Goal: Information Seeking & Learning: Learn about a topic

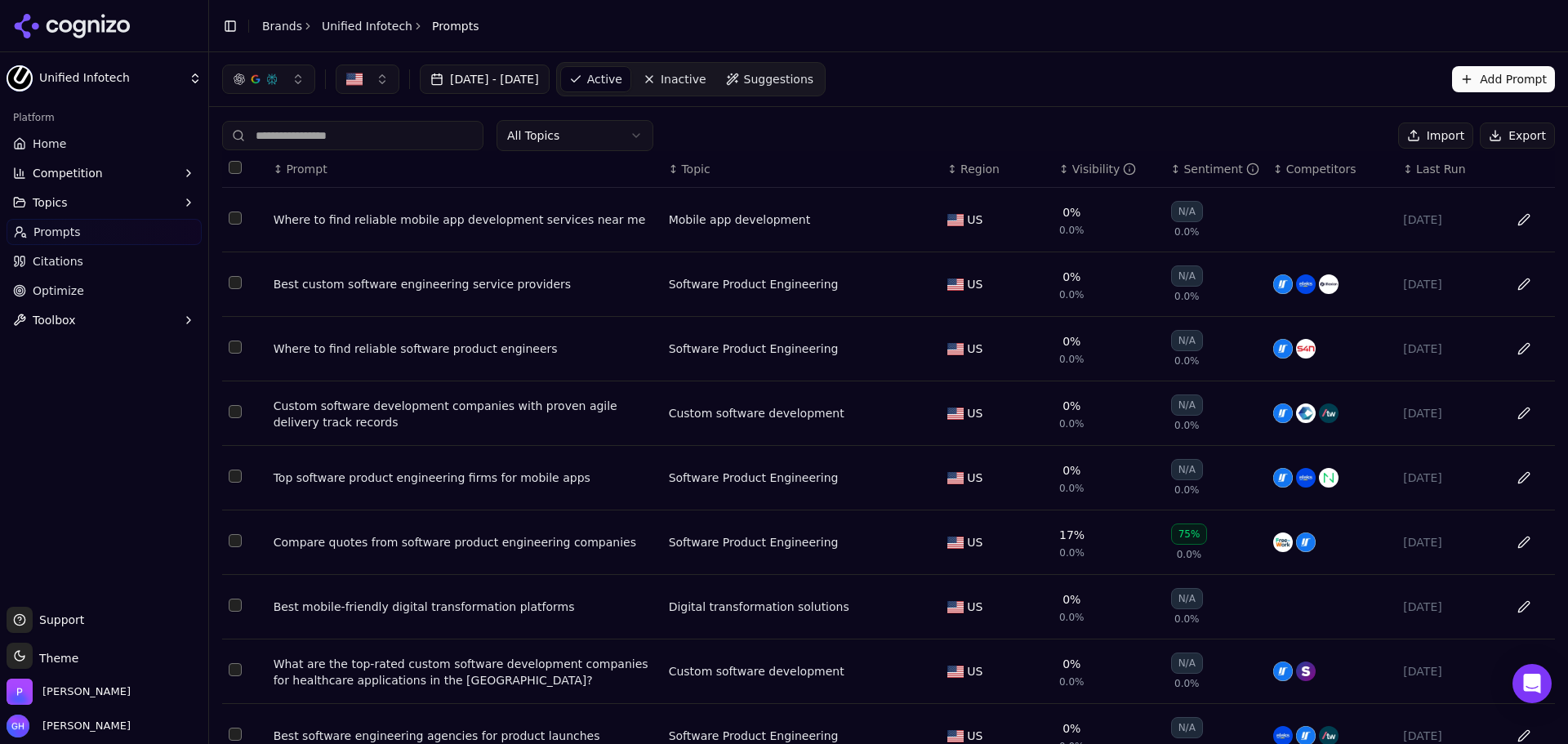
click at [983, 141] on button "Export" at bounding box center [1517, 135] width 76 height 26
click at [983, 105] on div "[DATE] - [DATE] Active Inactive Suggestions Add Prompt" at bounding box center [888, 79] width 1359 height 54
click at [983, 49] on header "Toggle Sidebar Brands Unified Infotech Prompts" at bounding box center [888, 26] width 1359 height 52
drag, startPoint x: 276, startPoint y: 28, endPoint x: 264, endPoint y: 33, distance: 13.0
click at [275, 27] on link "Brands" at bounding box center [282, 26] width 40 height 13
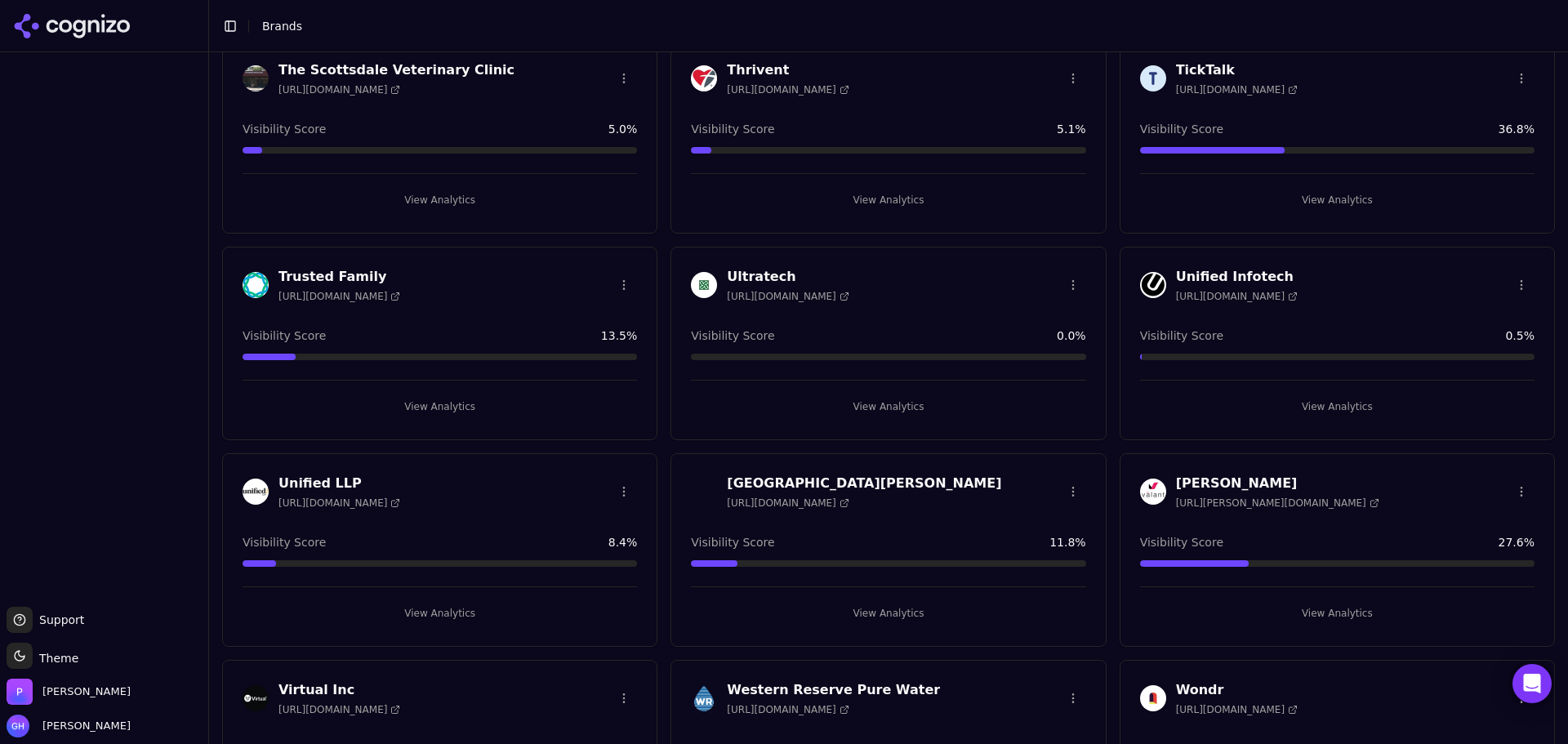
scroll to position [5556, 0]
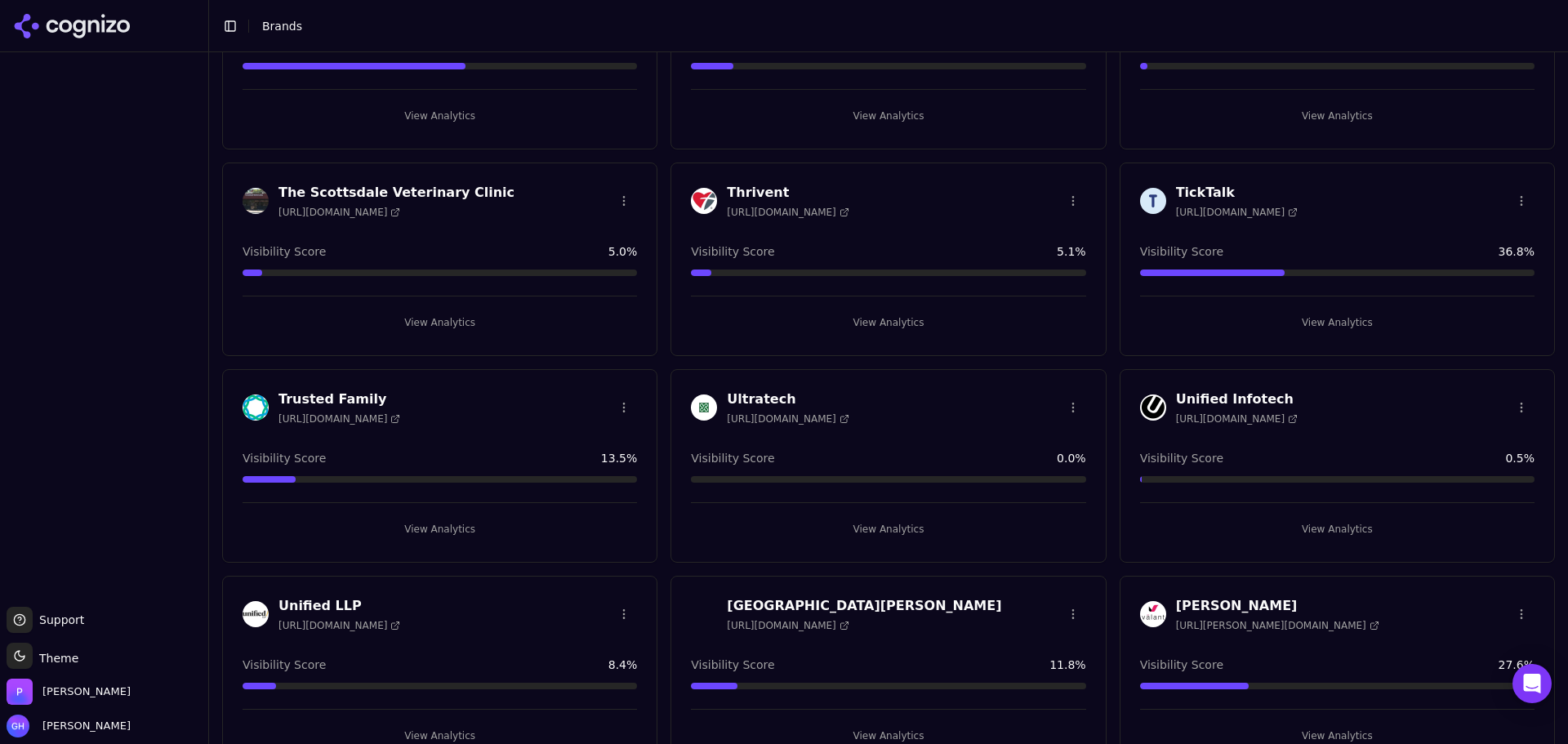
click at [907, 527] on button "View Analytics" at bounding box center [888, 529] width 395 height 26
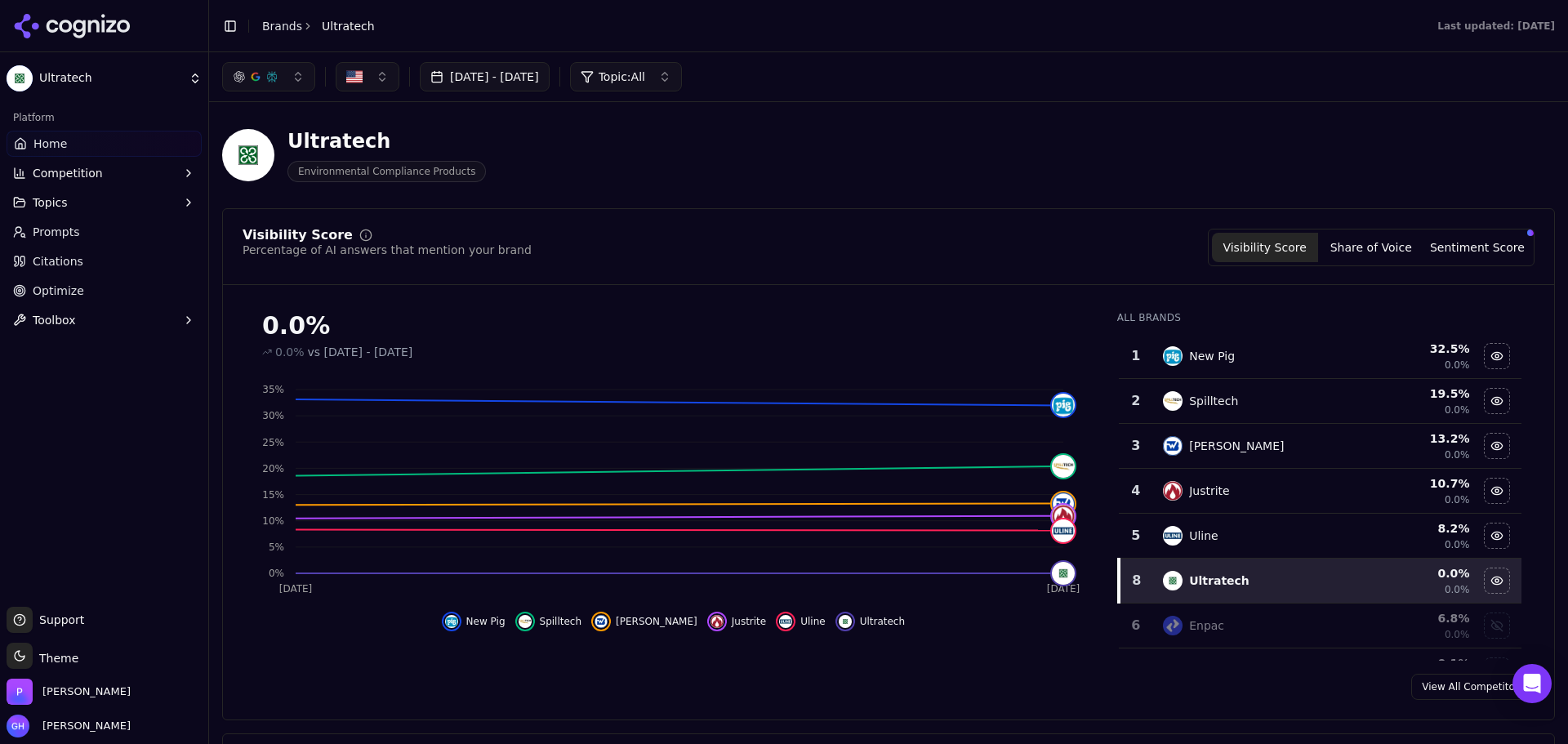
click at [644, 132] on div "Ultratech Environmental Compliance Products" at bounding box center [588, 155] width 732 height 54
click at [983, 253] on button "Share of Voice" at bounding box center [1371, 247] width 106 height 29
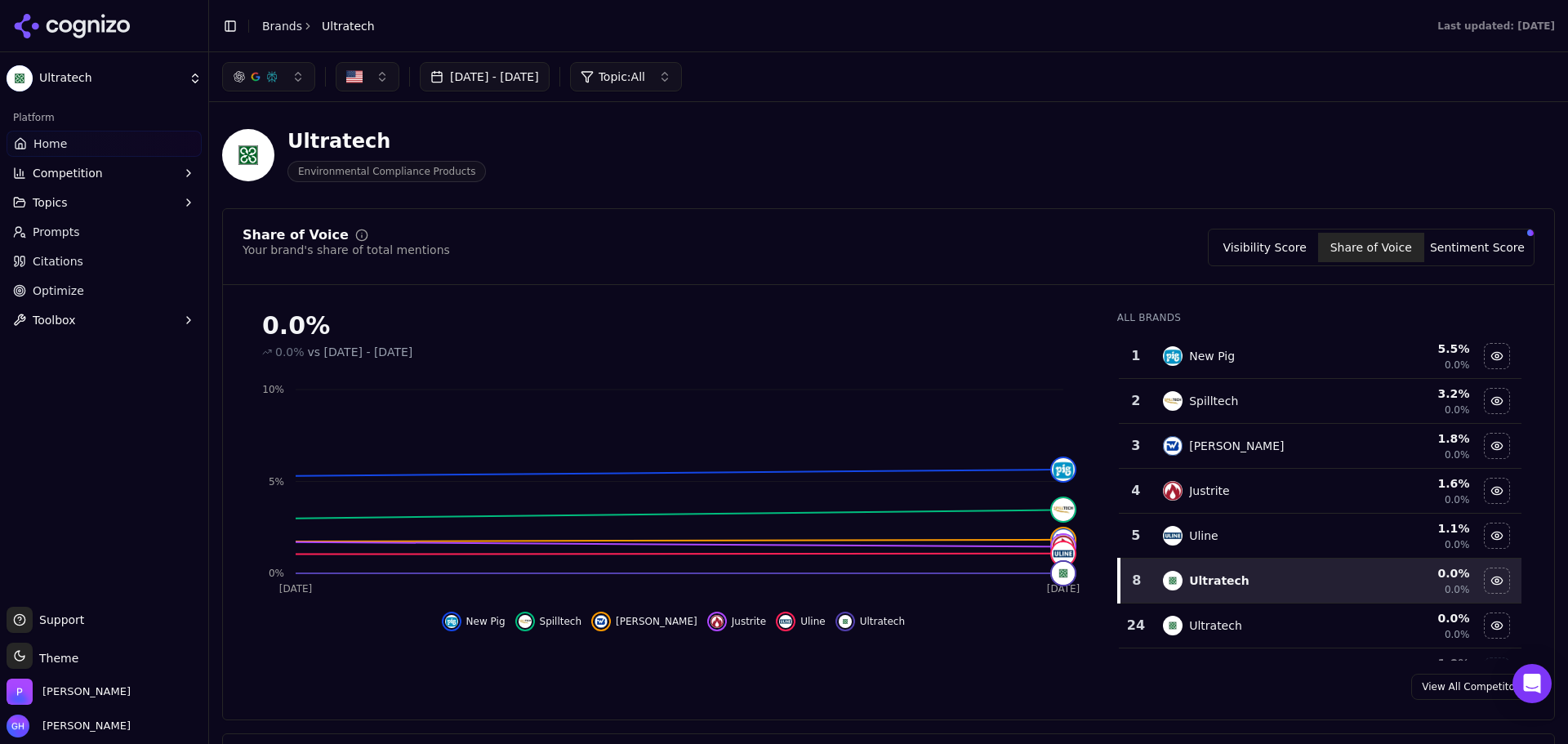
click at [377, 654] on div "0.0% 0.0% vs [DATE] - [DATE] Sep [DATE] 0% 5% 10% New Pig Spilltech [PERSON_NAM…" at bounding box center [673, 479] width 861 height 363
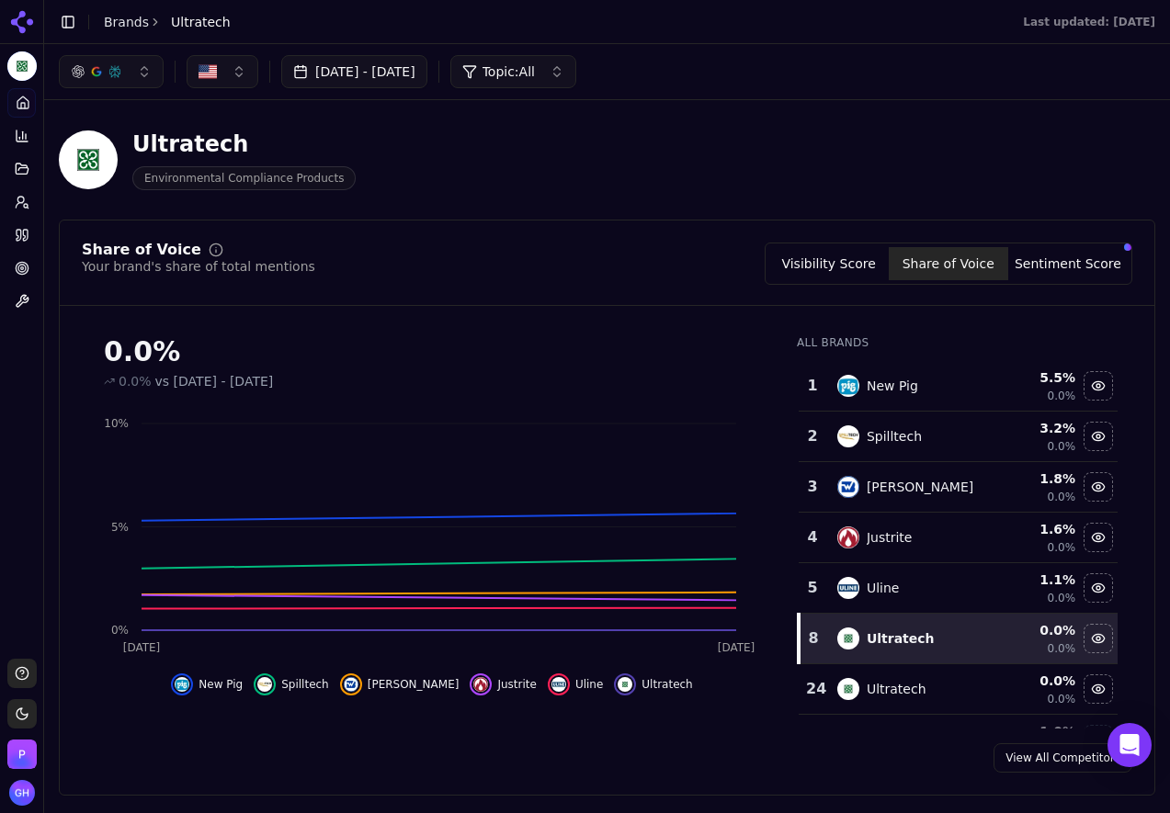
click at [605, 809] on main "Toggle Sidebar Brands Ultratech Last updated: [DATE] Aug 13, 2025 - [DATE] Topi…" at bounding box center [606, 406] width 1125 height 813
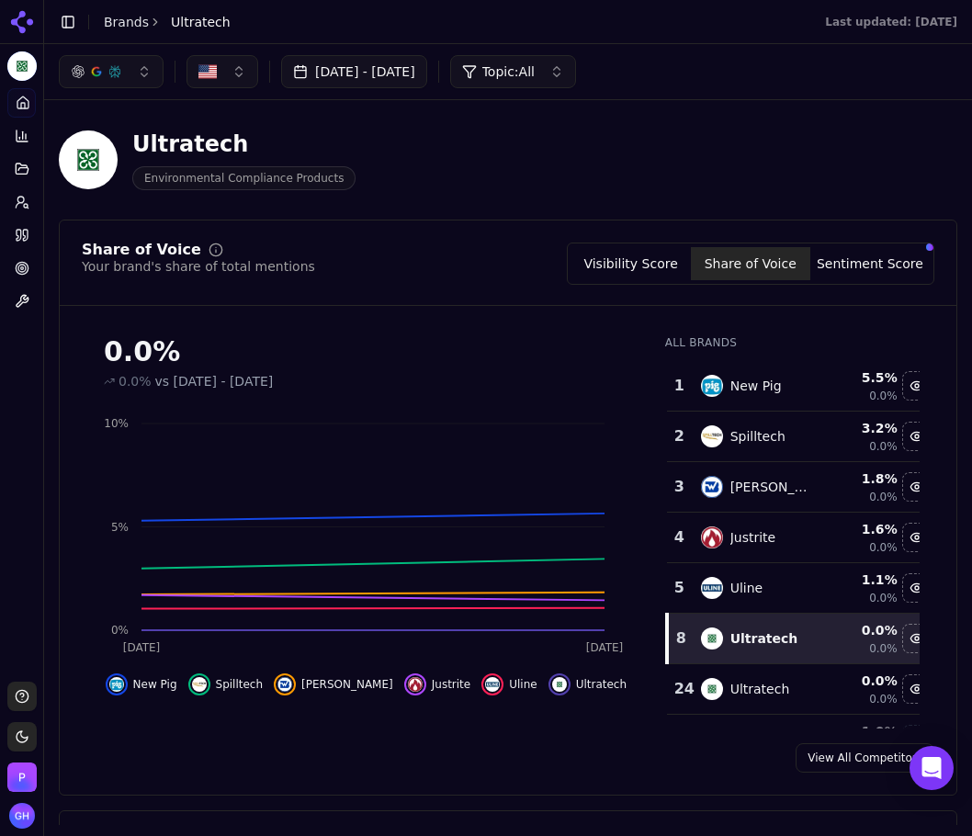
click at [939, 322] on div "0.0% 0.0% vs [DATE] - [DATE] Sep [DATE] 0% 5% 10% New Pig Spilltech [PERSON_NAM…" at bounding box center [508, 525] width 897 height 408
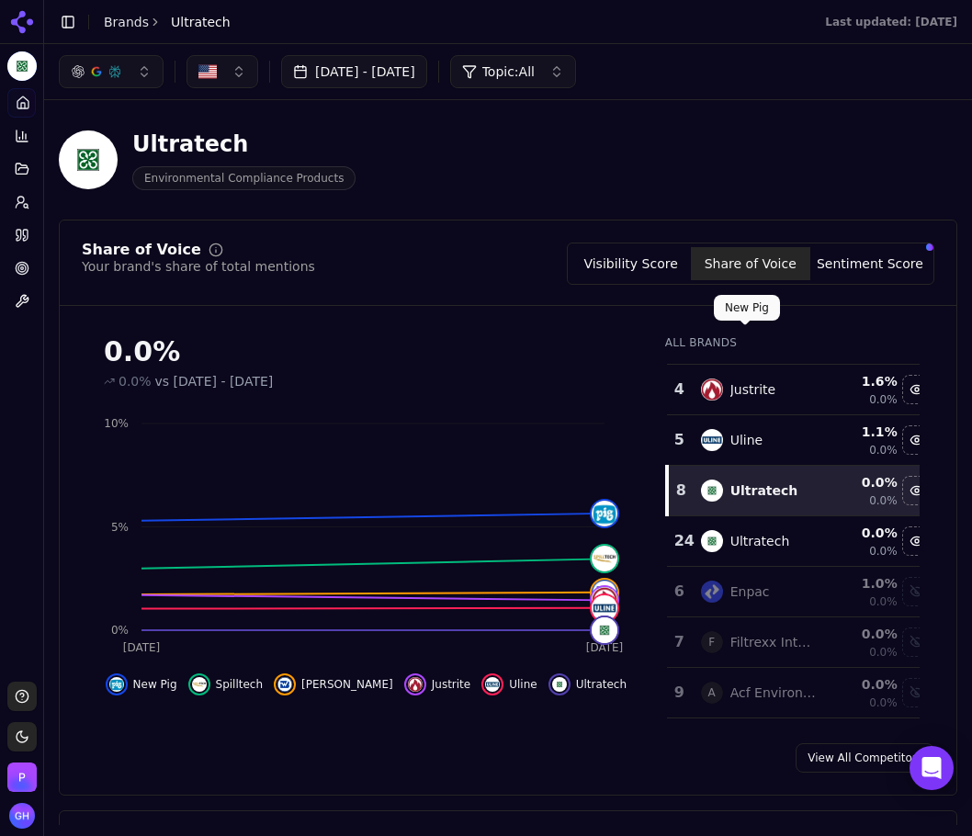
scroll to position [184, 0]
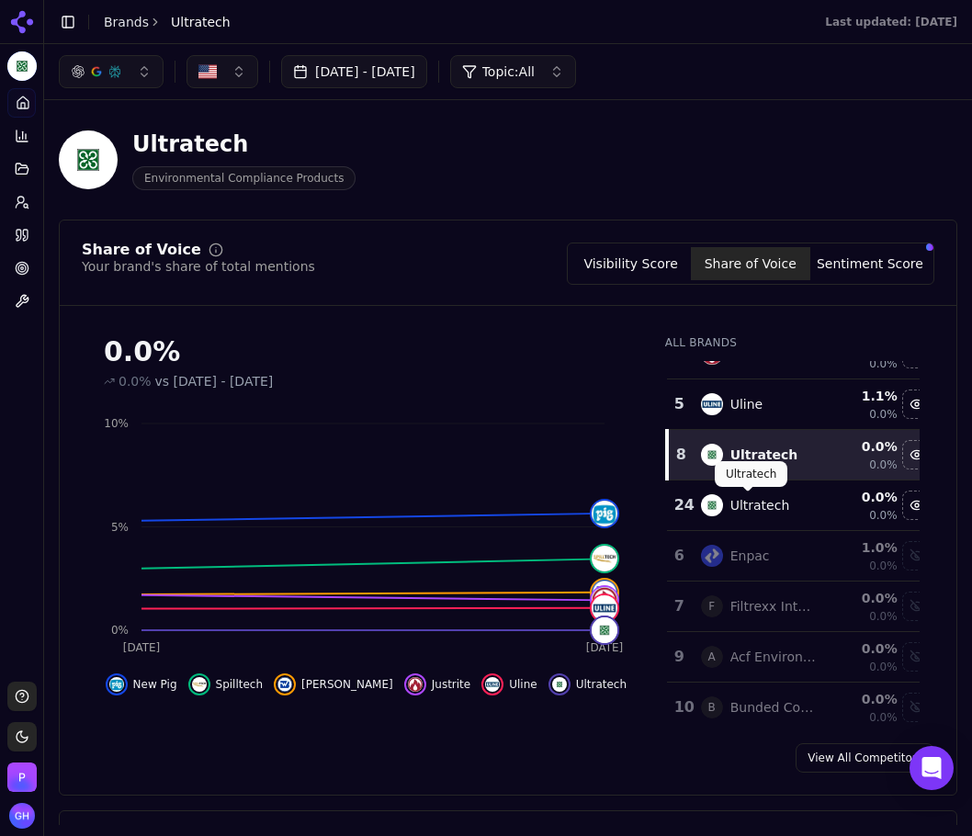
click at [764, 500] on div "Ultratech" at bounding box center [760, 505] width 60 height 18
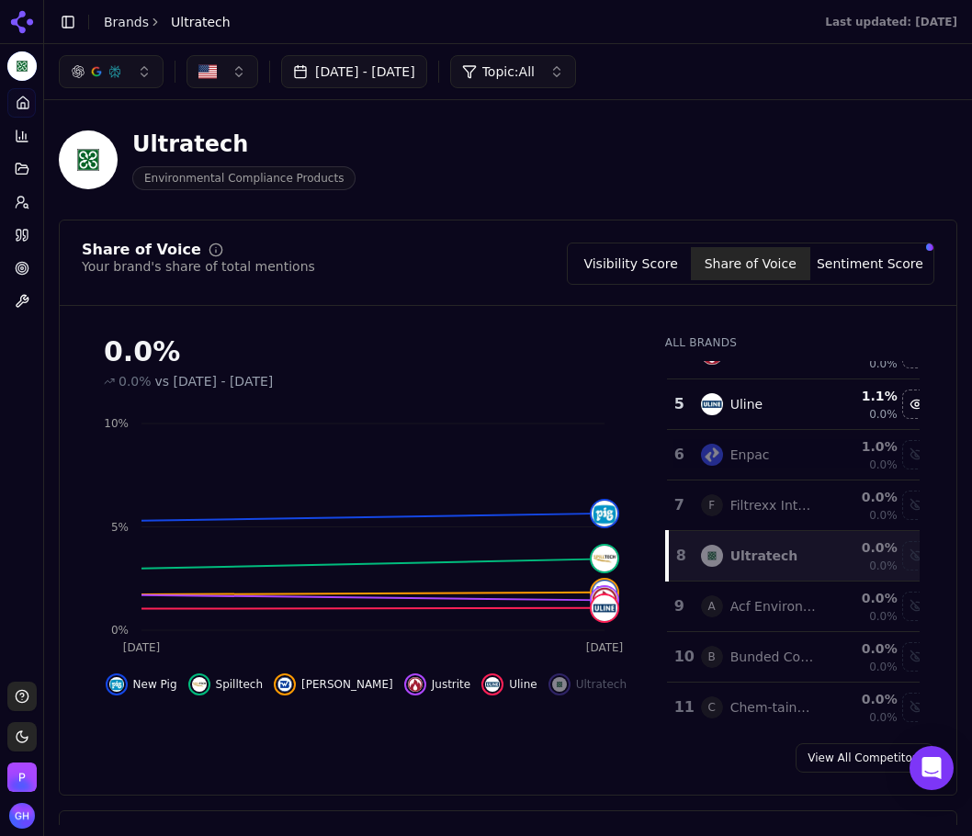
scroll to position [92, 0]
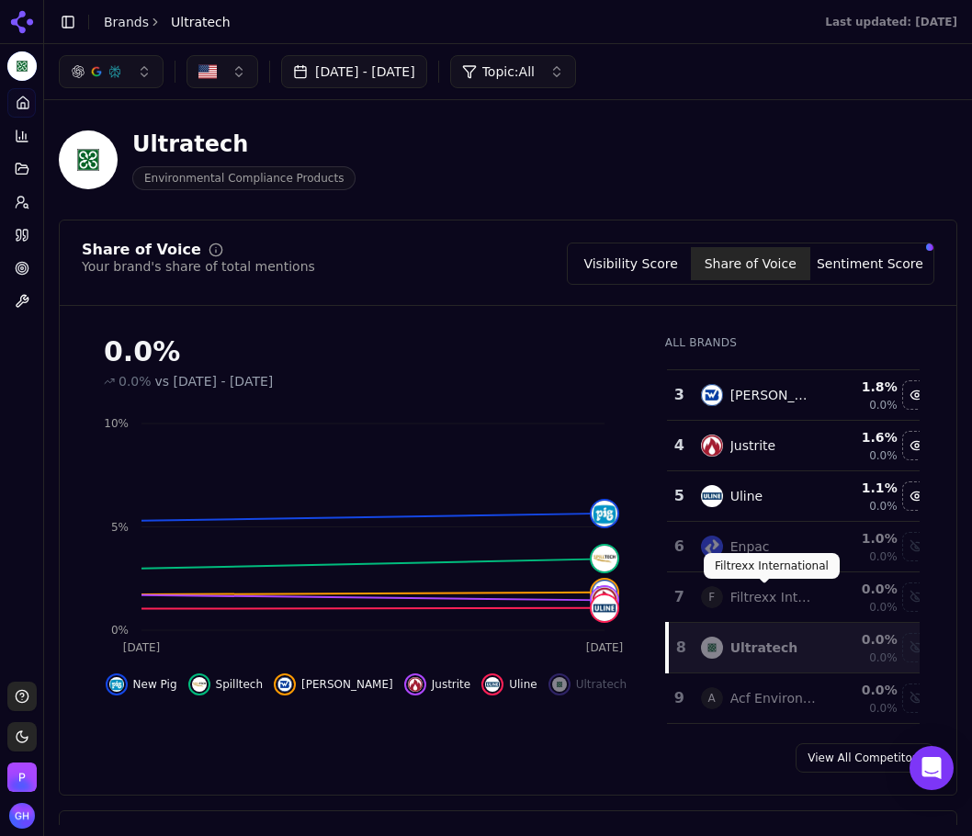
click at [743, 649] on div "Ultratech" at bounding box center [764, 648] width 68 height 18
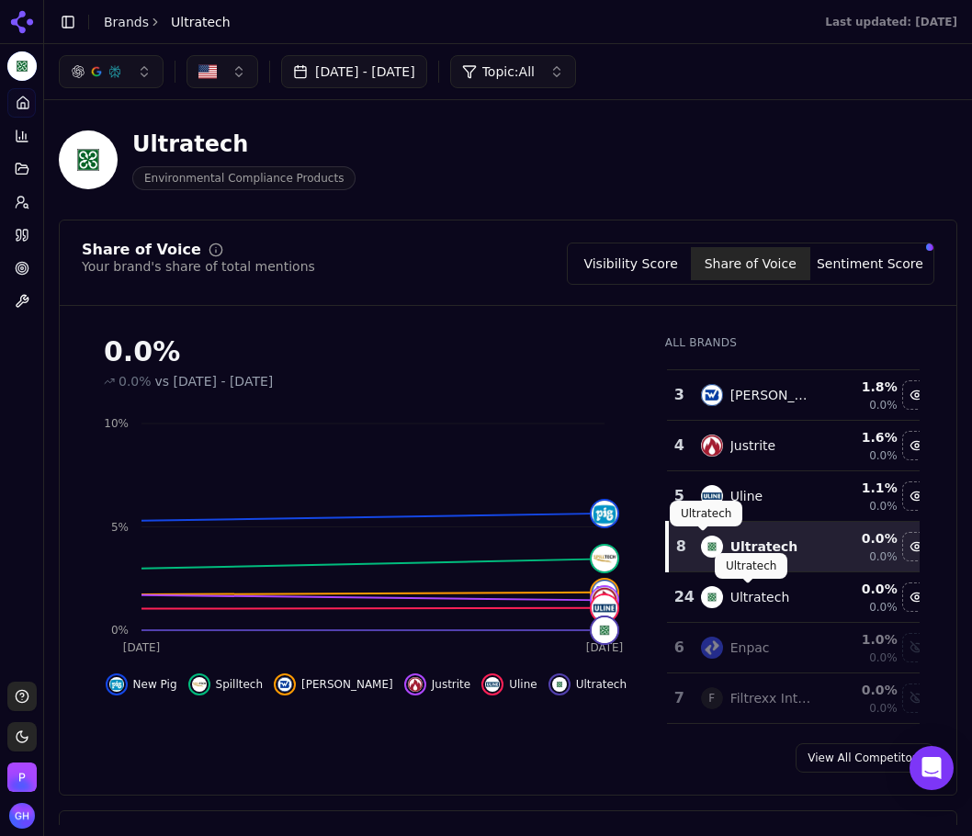
click at [771, 579] on body "Ultratech Platform Home Competition Topics Prompts Citations Optimize Toolbox S…" at bounding box center [486, 418] width 972 height 836
click at [735, 543] on div "Ultratech" at bounding box center [764, 546] width 68 height 18
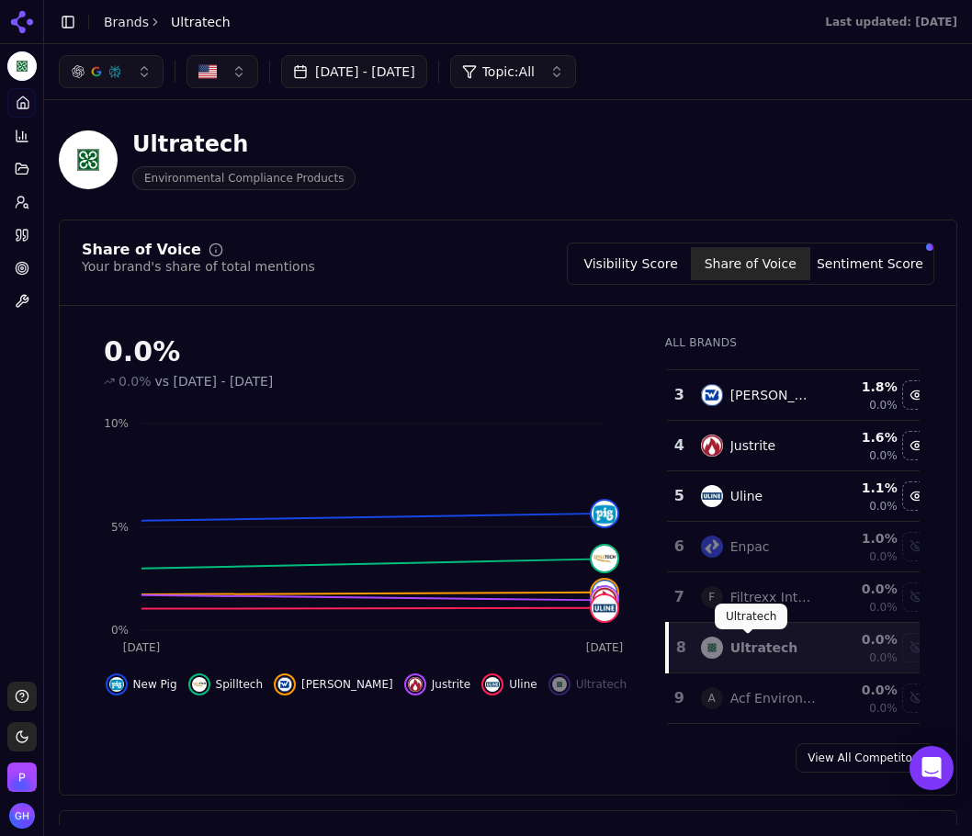
click at [732, 640] on div "Ultratech" at bounding box center [764, 648] width 68 height 18
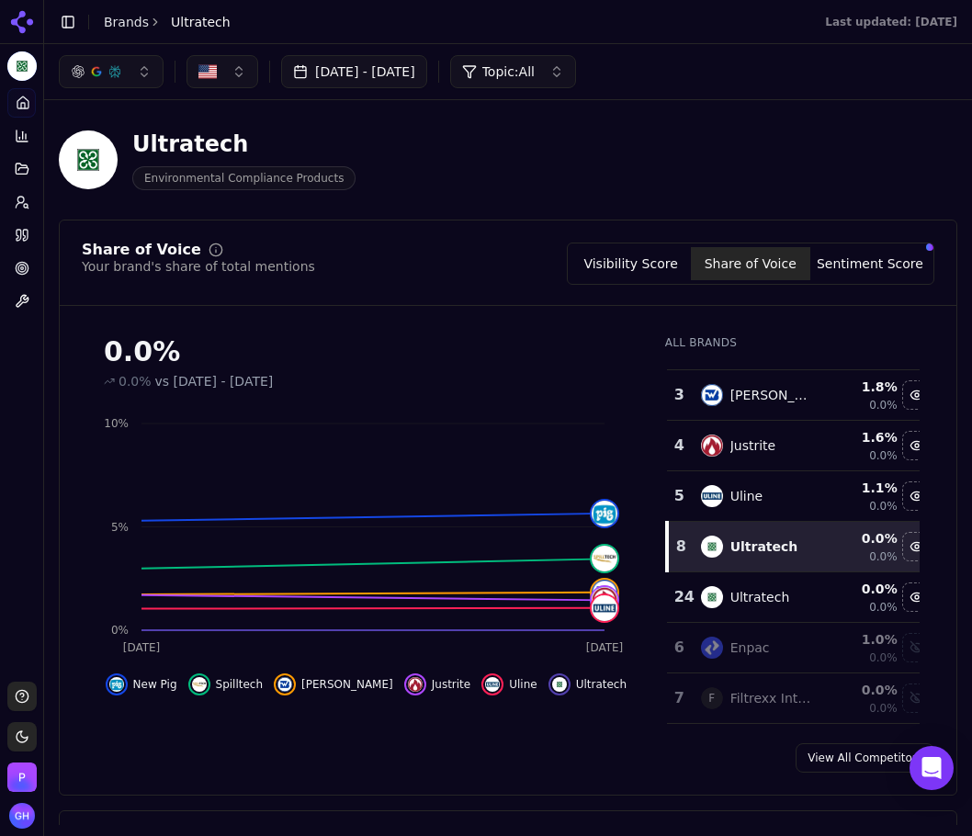
click at [121, 26] on link "Brands" at bounding box center [126, 22] width 45 height 15
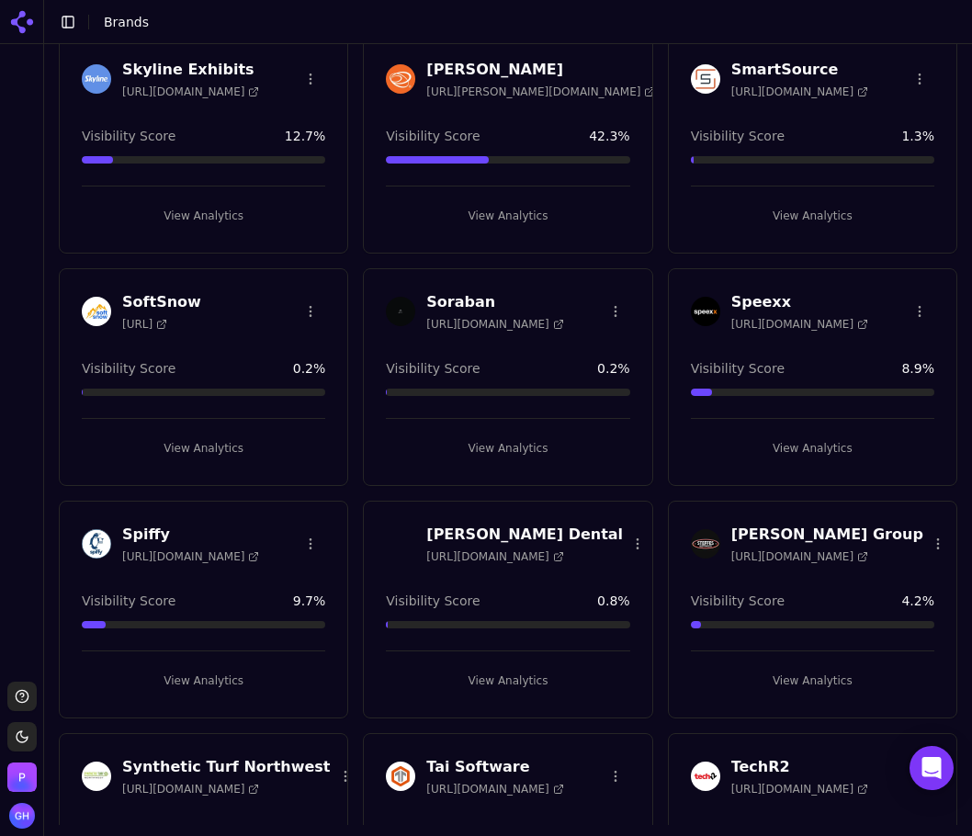
scroll to position [5421, 0]
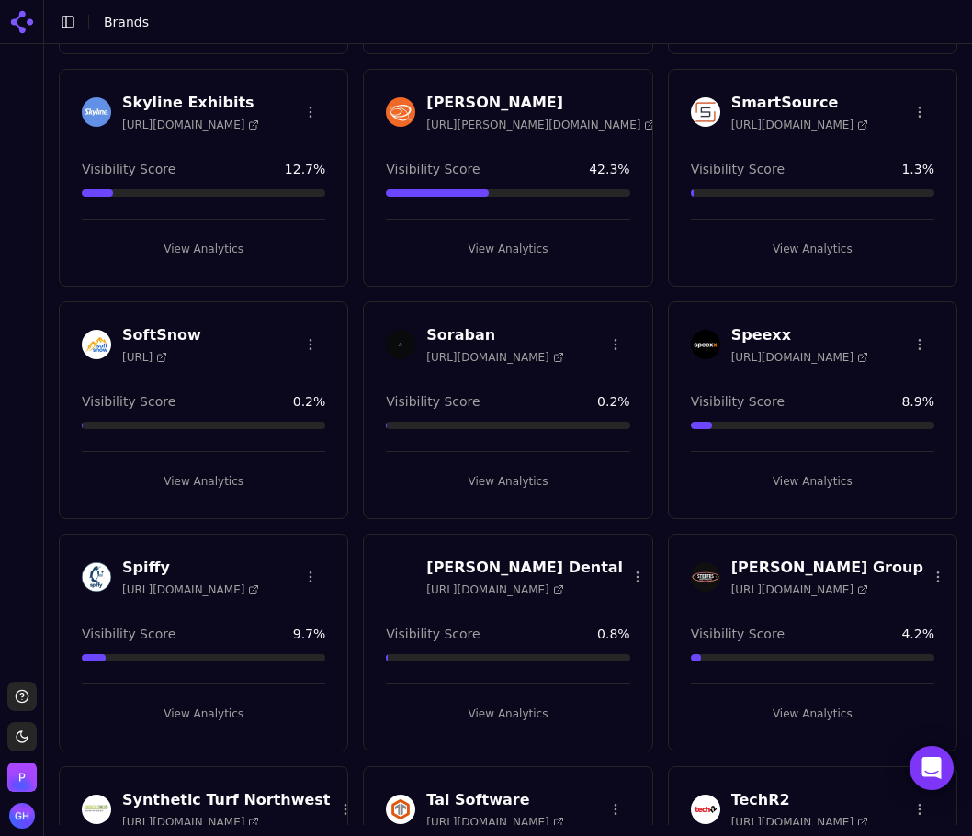
click at [516, 245] on button "View Analytics" at bounding box center [507, 248] width 243 height 29
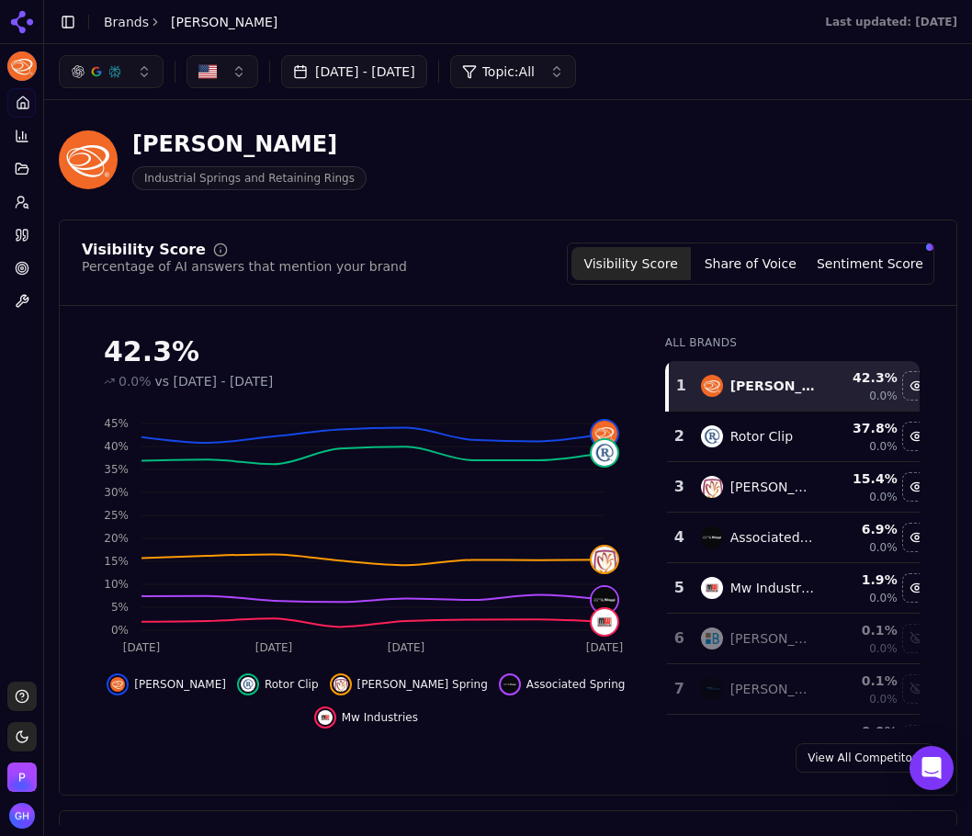
click at [766, 250] on button "Share of Voice" at bounding box center [750, 263] width 119 height 33
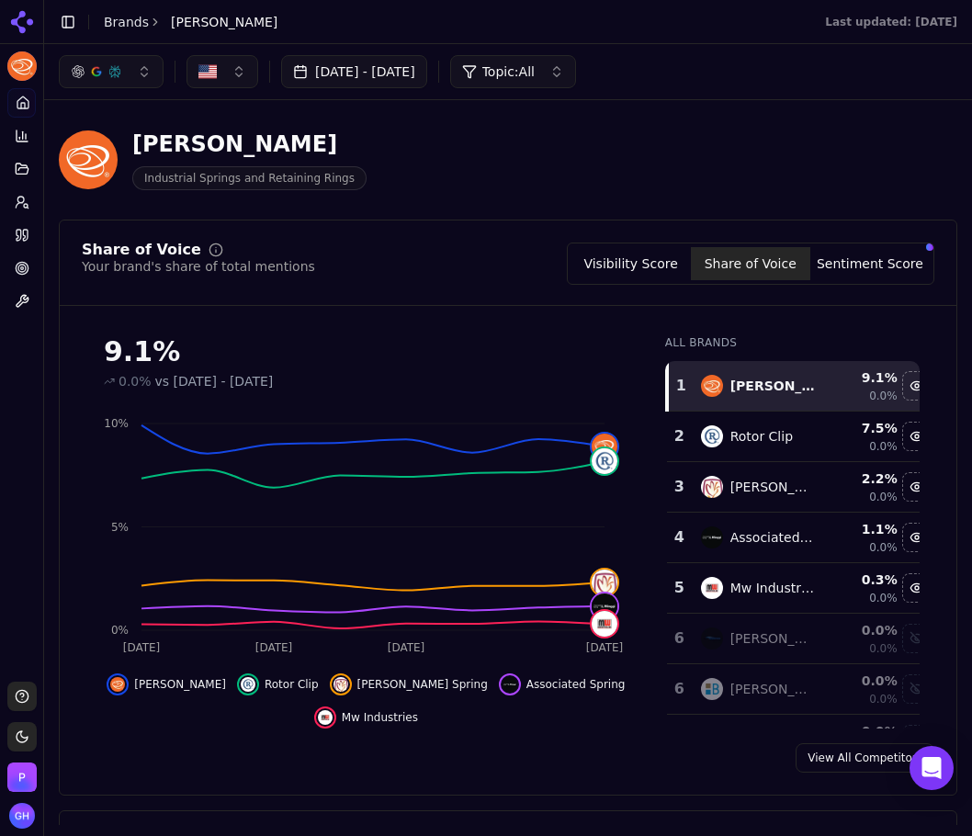
click at [830, 267] on button "Sentiment Score" at bounding box center [869, 263] width 119 height 33
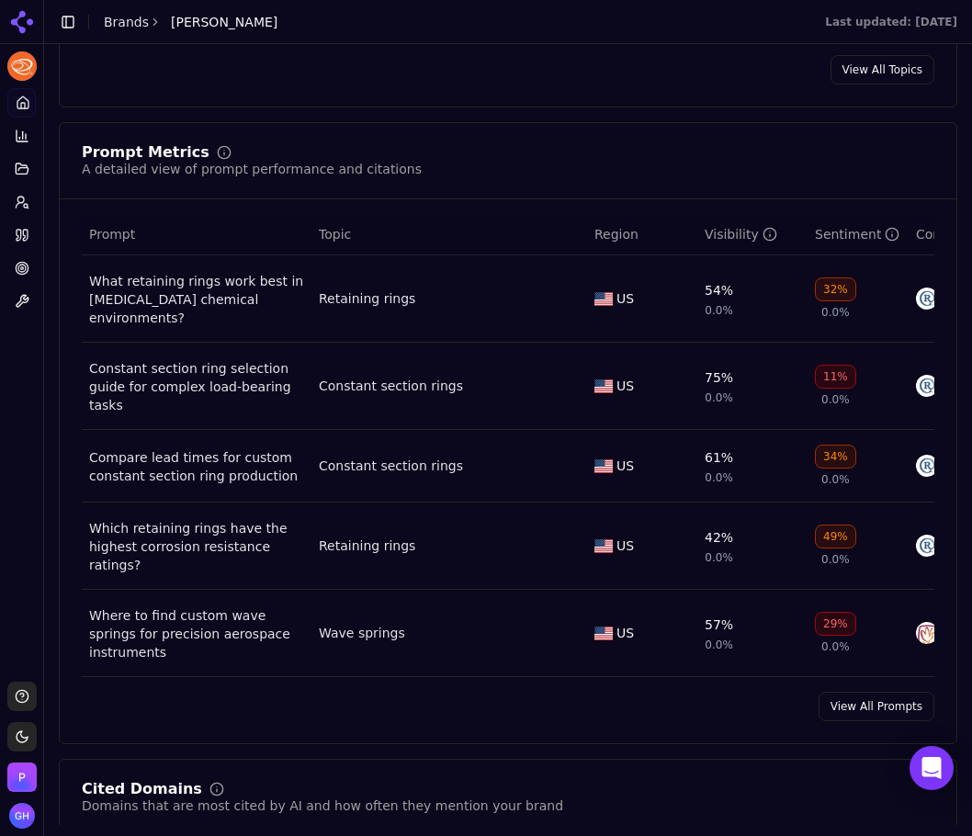
scroll to position [1378, 0]
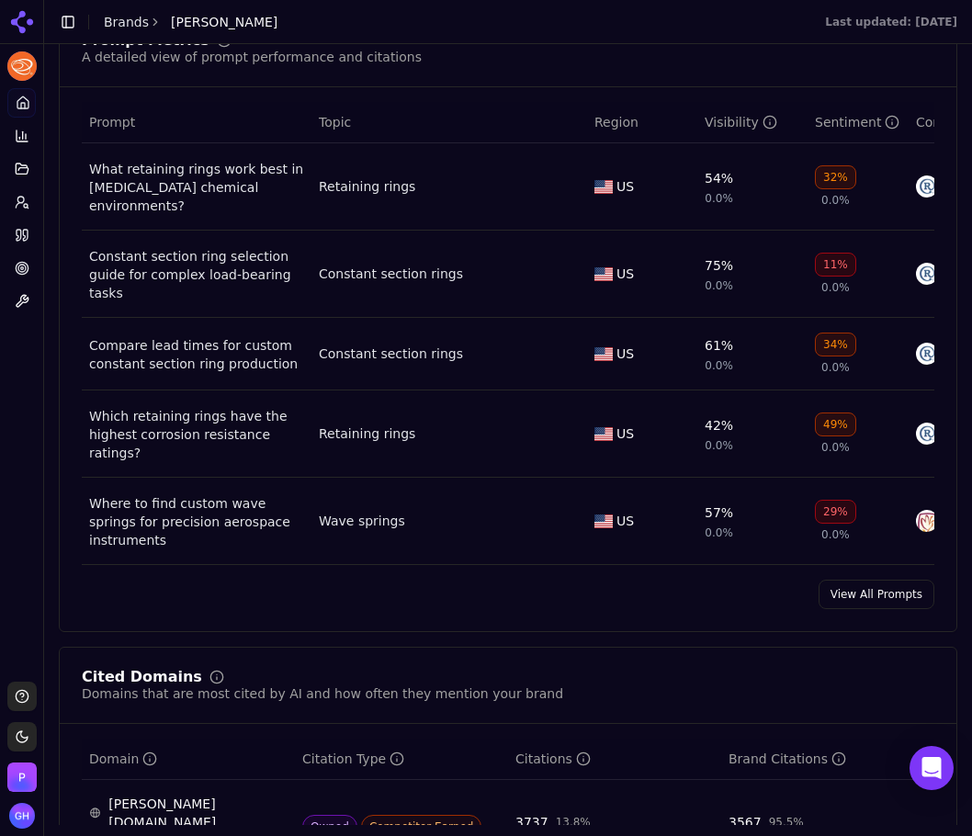
click at [843, 580] on link "View All Prompts" at bounding box center [877, 594] width 116 height 29
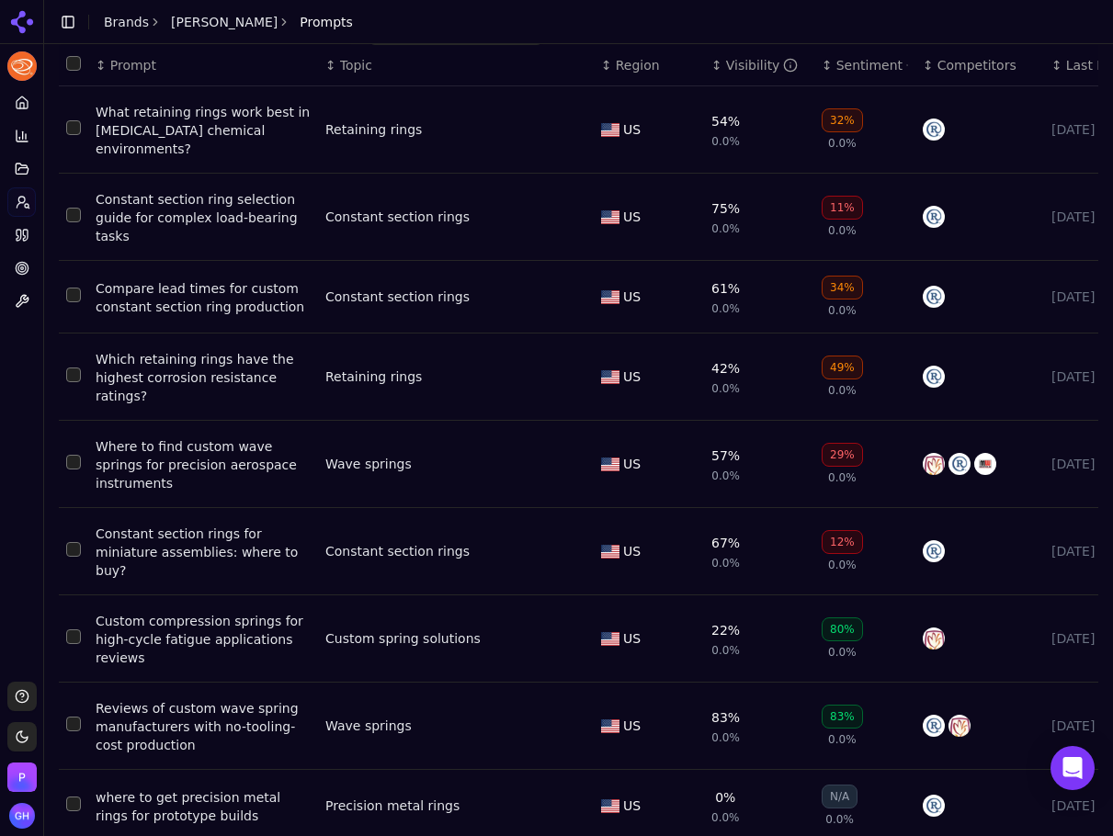
scroll to position [117, 0]
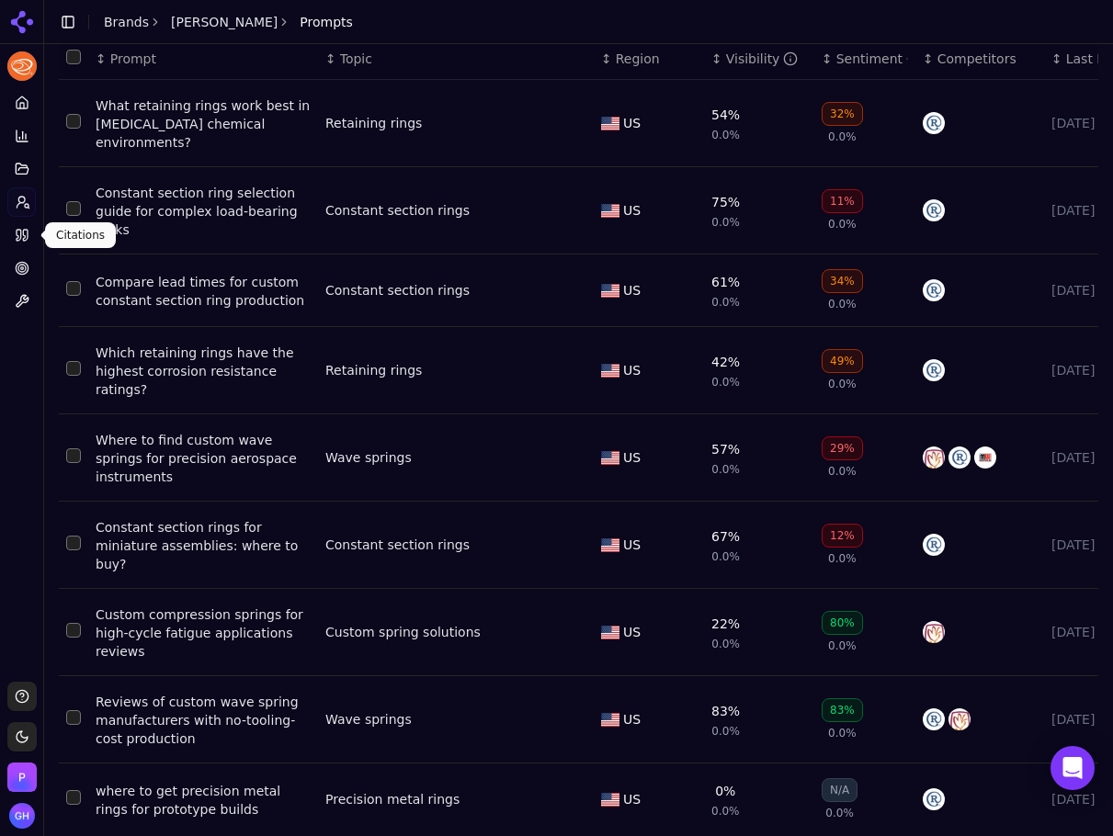
click at [14, 227] on link "Citations" at bounding box center [21, 235] width 28 height 29
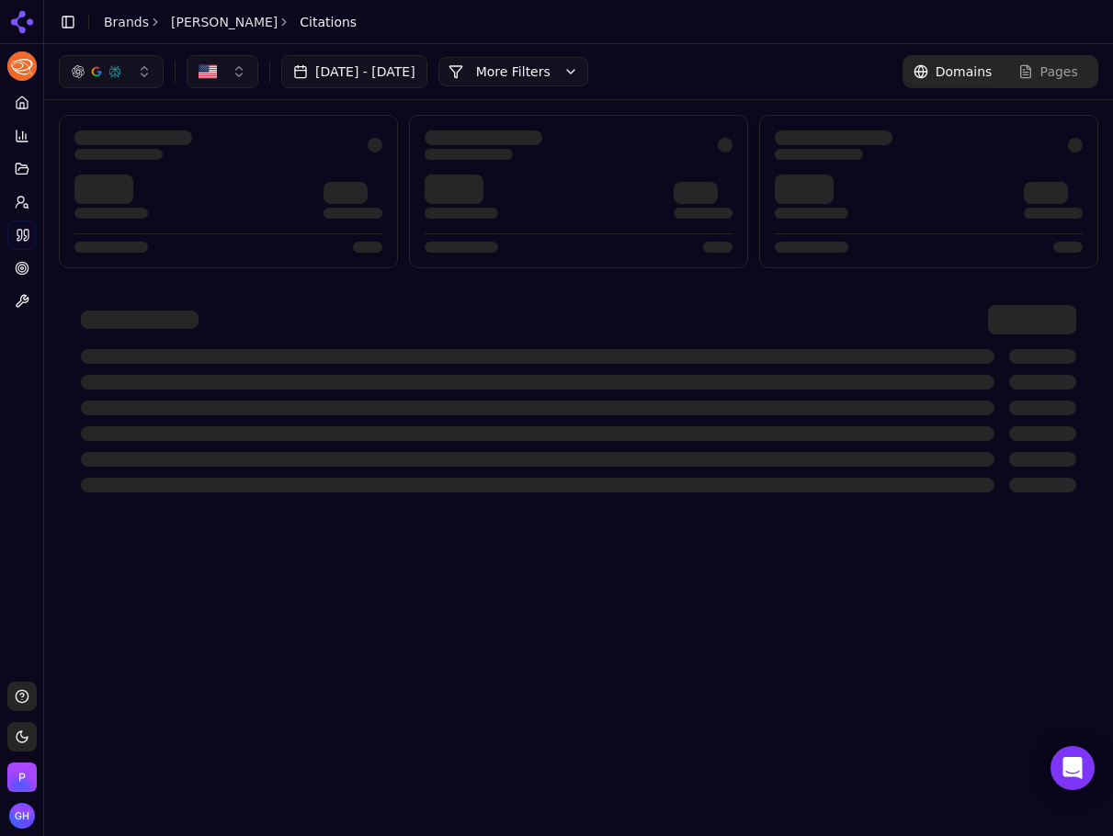
click at [588, 65] on button "More Filters" at bounding box center [513, 71] width 150 height 29
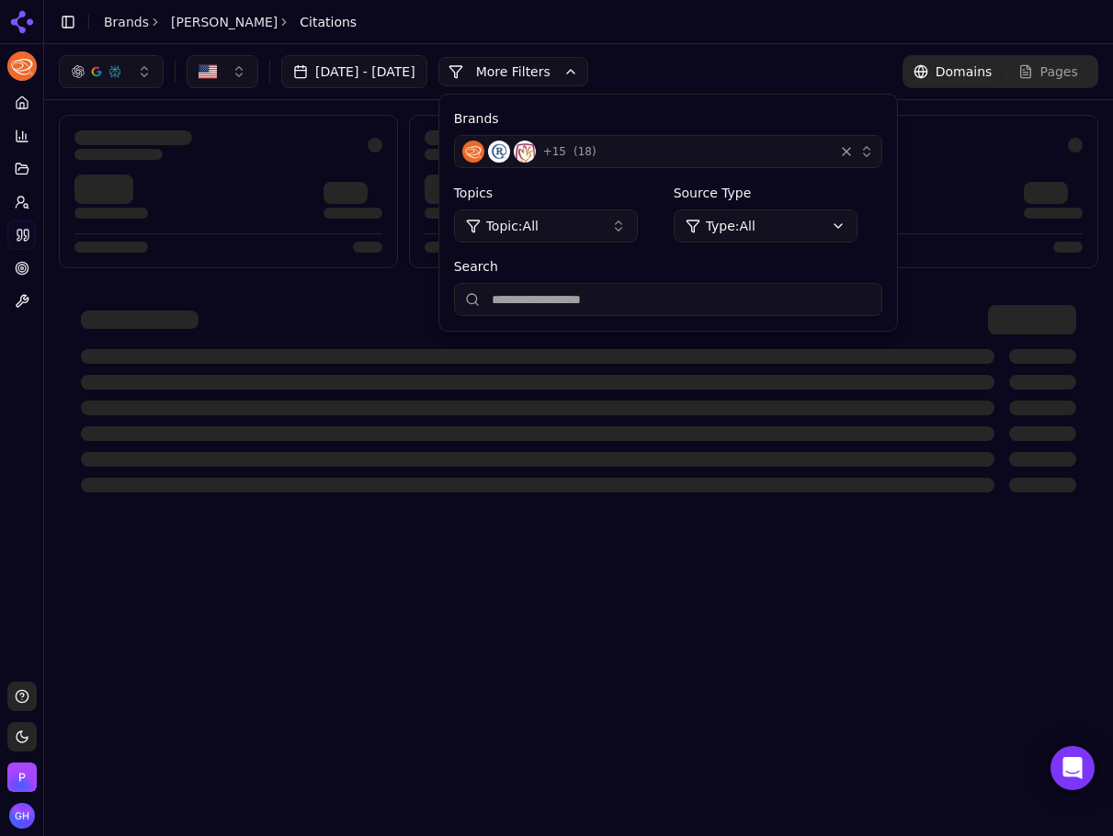
click at [566, 158] on span "+ 15" at bounding box center [554, 151] width 23 height 15
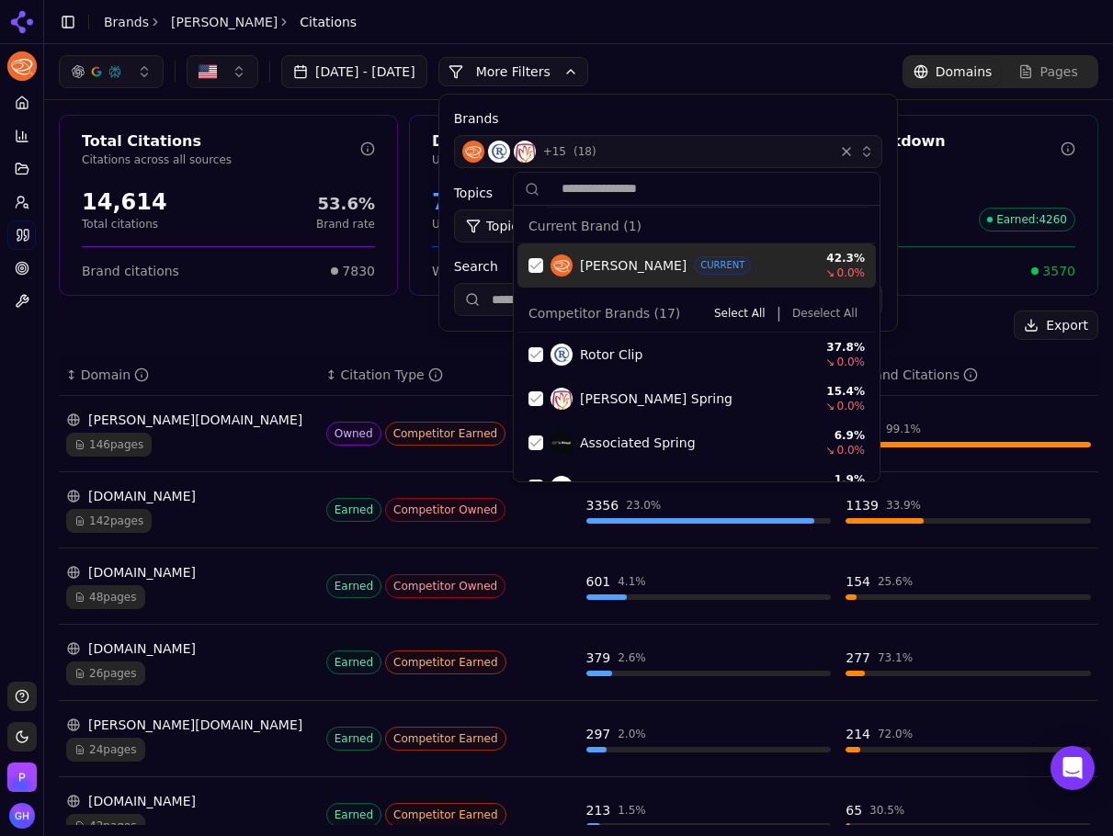
click at [542, 266] on div "Suggestions" at bounding box center [535, 265] width 15 height 15
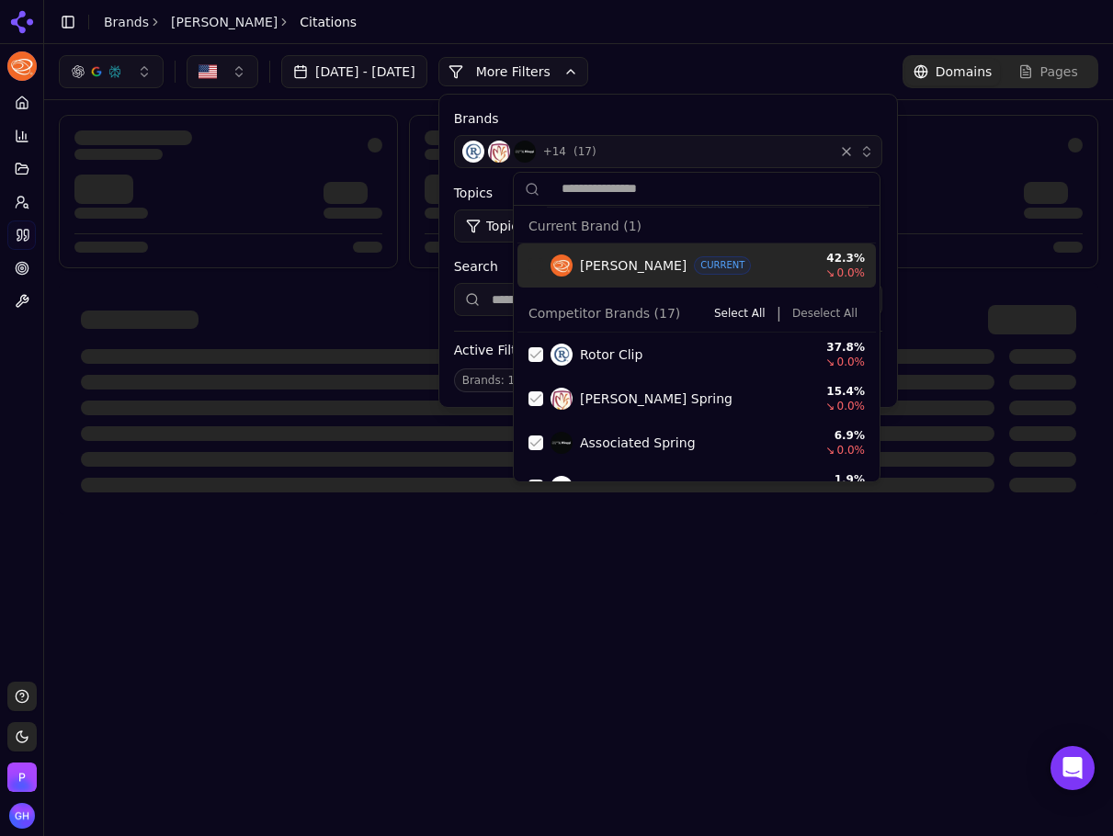
click at [821, 311] on button "Deselect All" at bounding box center [825, 313] width 80 height 22
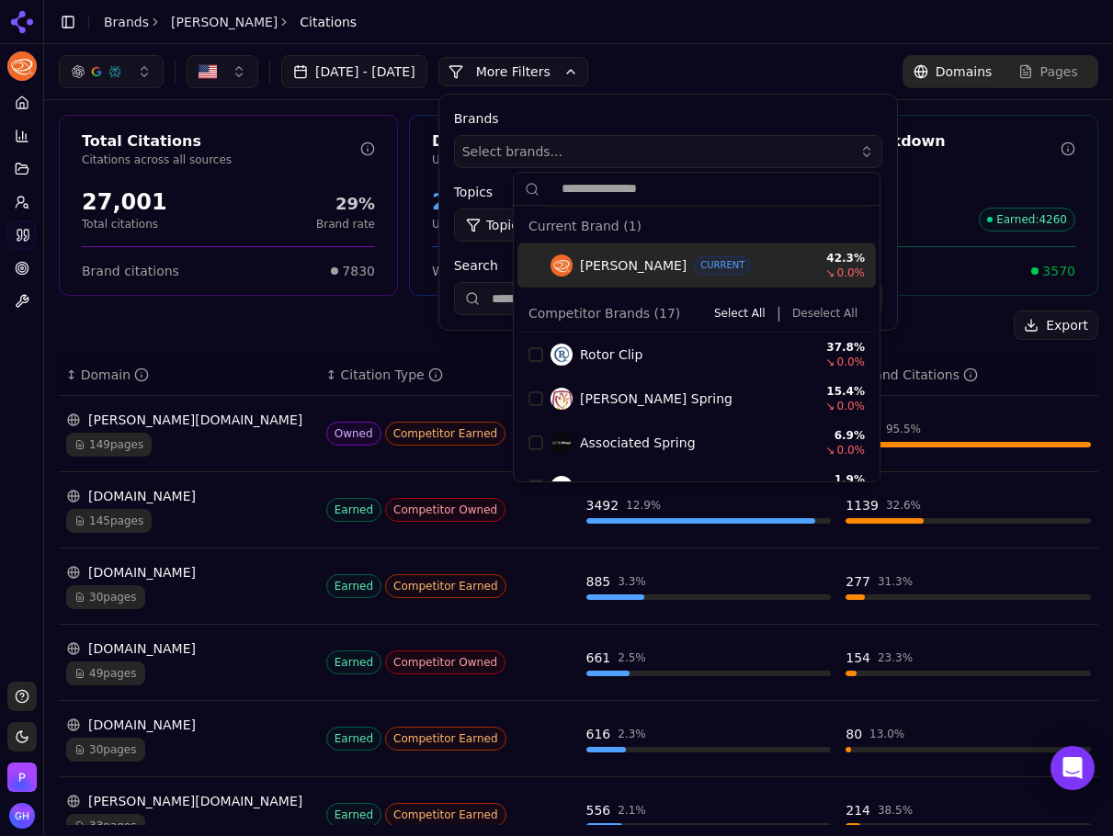
click at [562, 143] on span "Select brands..." at bounding box center [512, 151] width 100 height 18
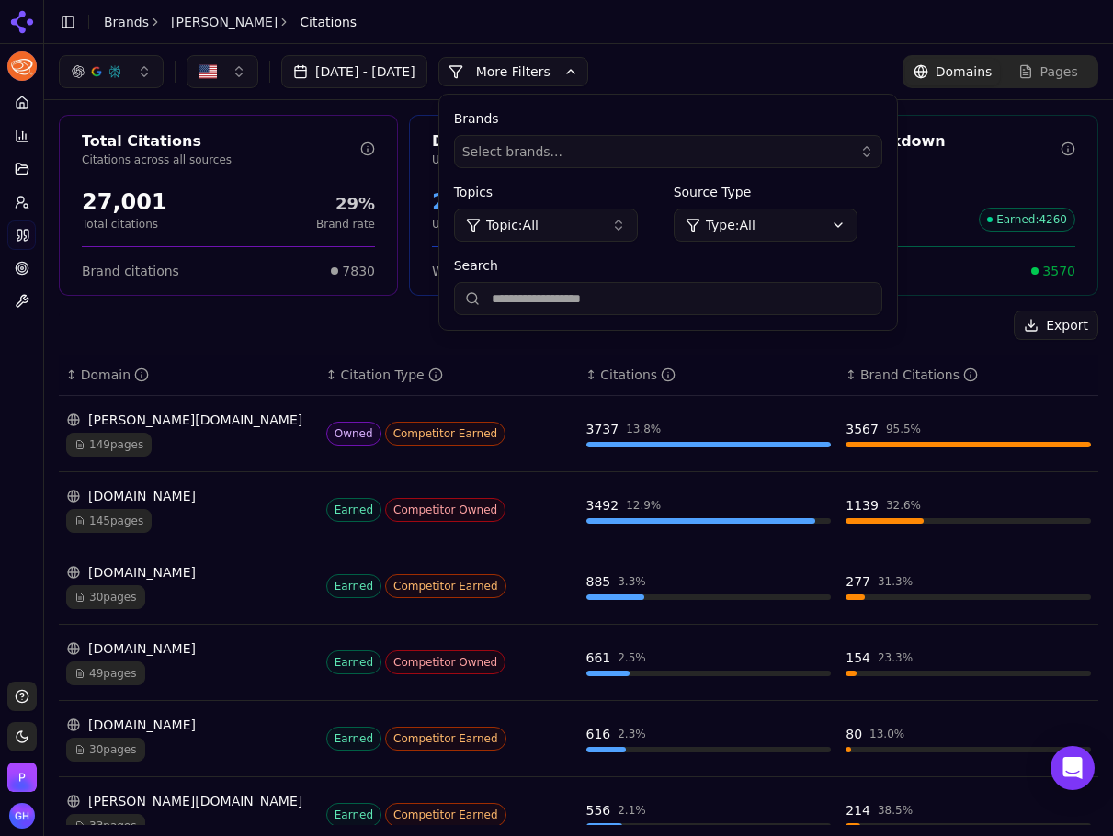
click at [573, 84] on button "More Filters" at bounding box center [513, 71] width 150 height 29
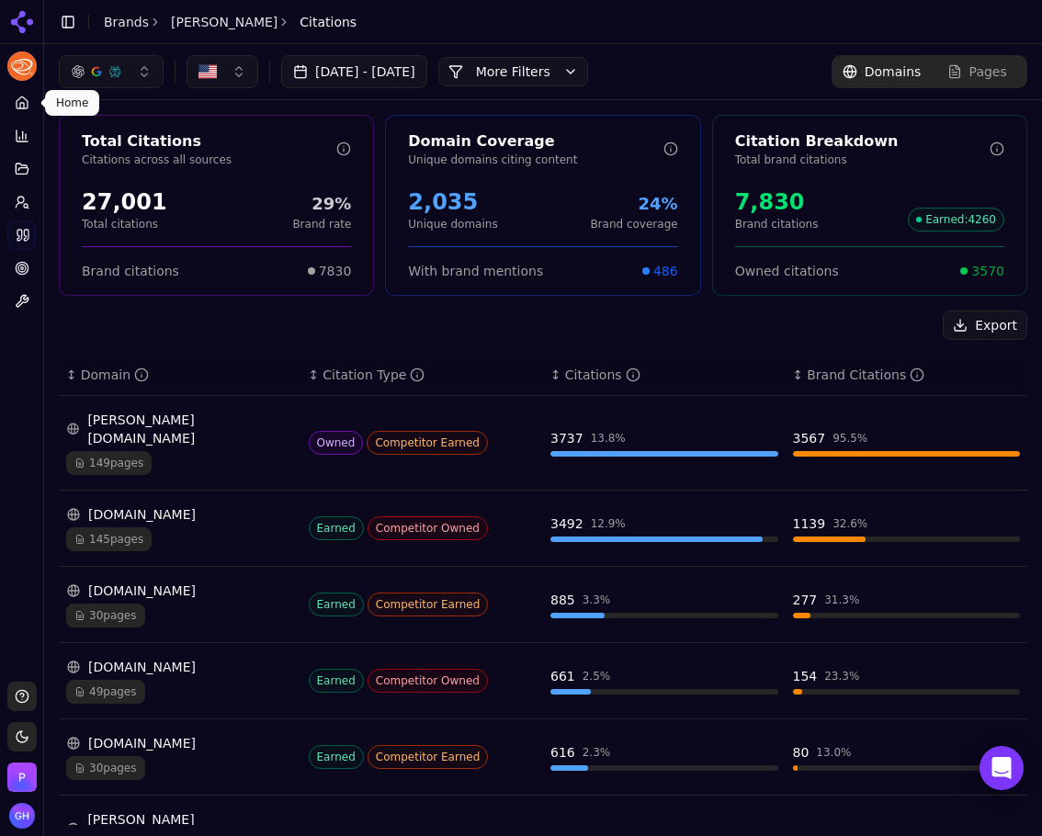
drag, startPoint x: 23, startPoint y: 103, endPoint x: 511, endPoint y: 464, distance: 606.9
click at [23, 103] on icon at bounding box center [22, 106] width 4 height 6
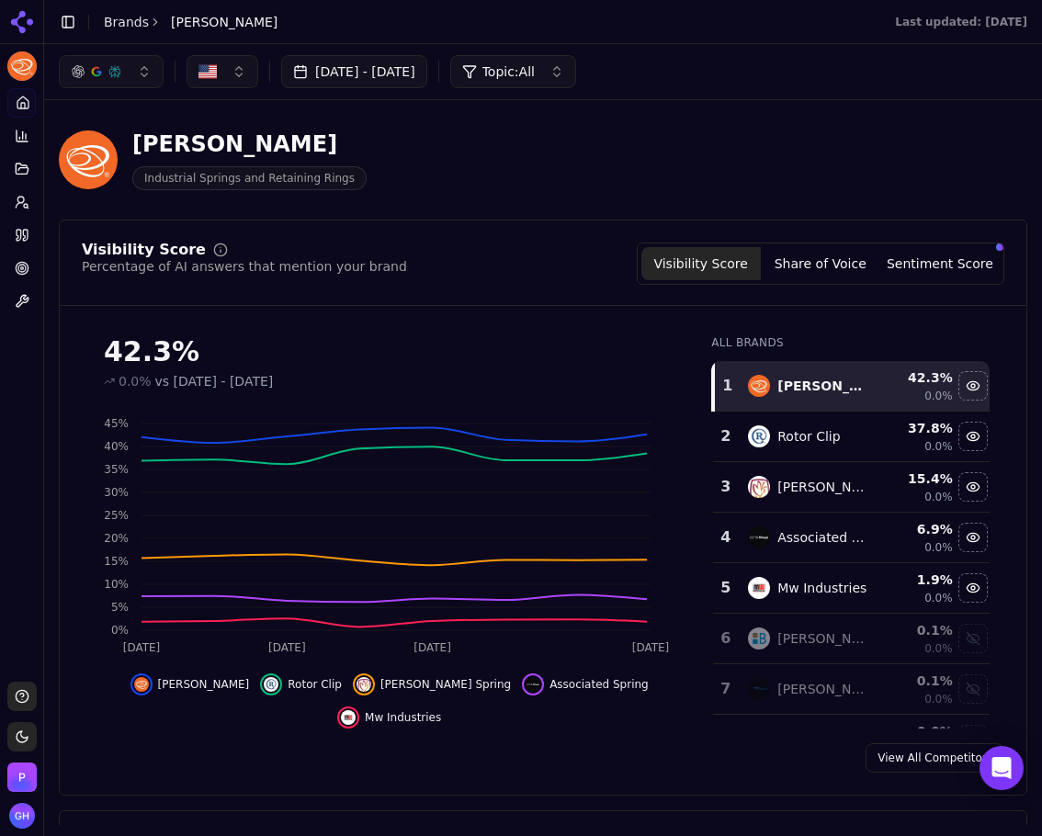
scroll to position [92, 0]
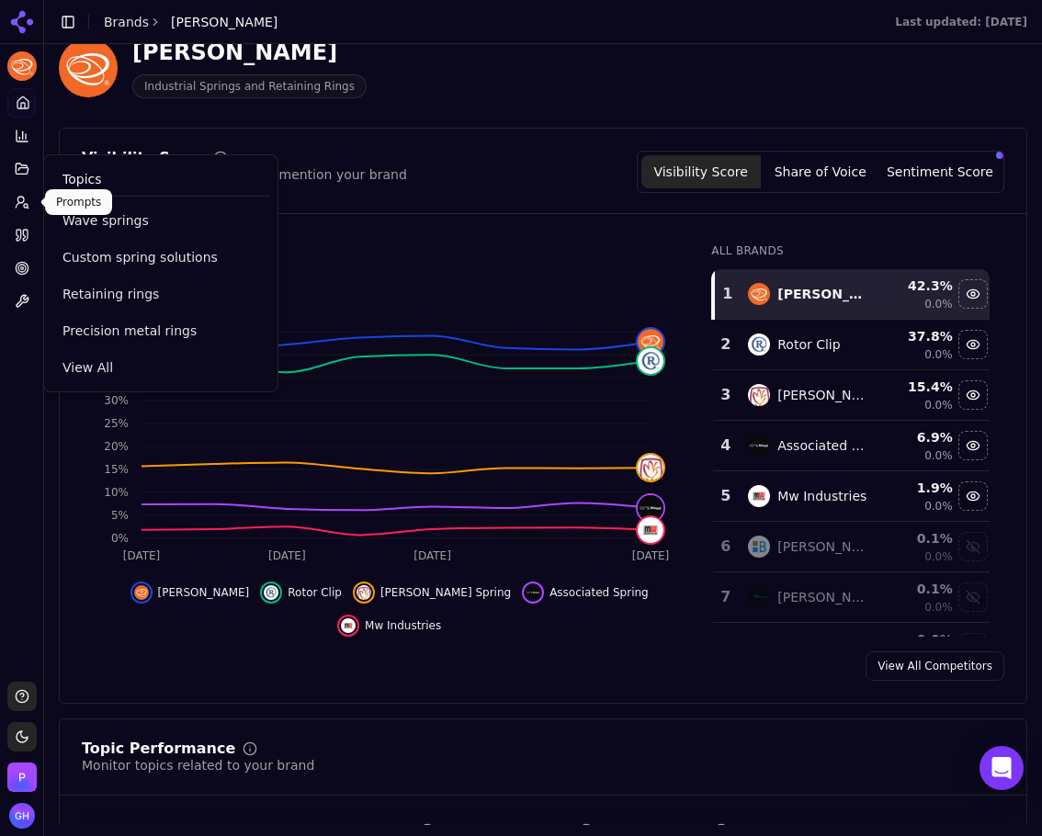
click at [22, 196] on icon at bounding box center [22, 202] width 15 height 15
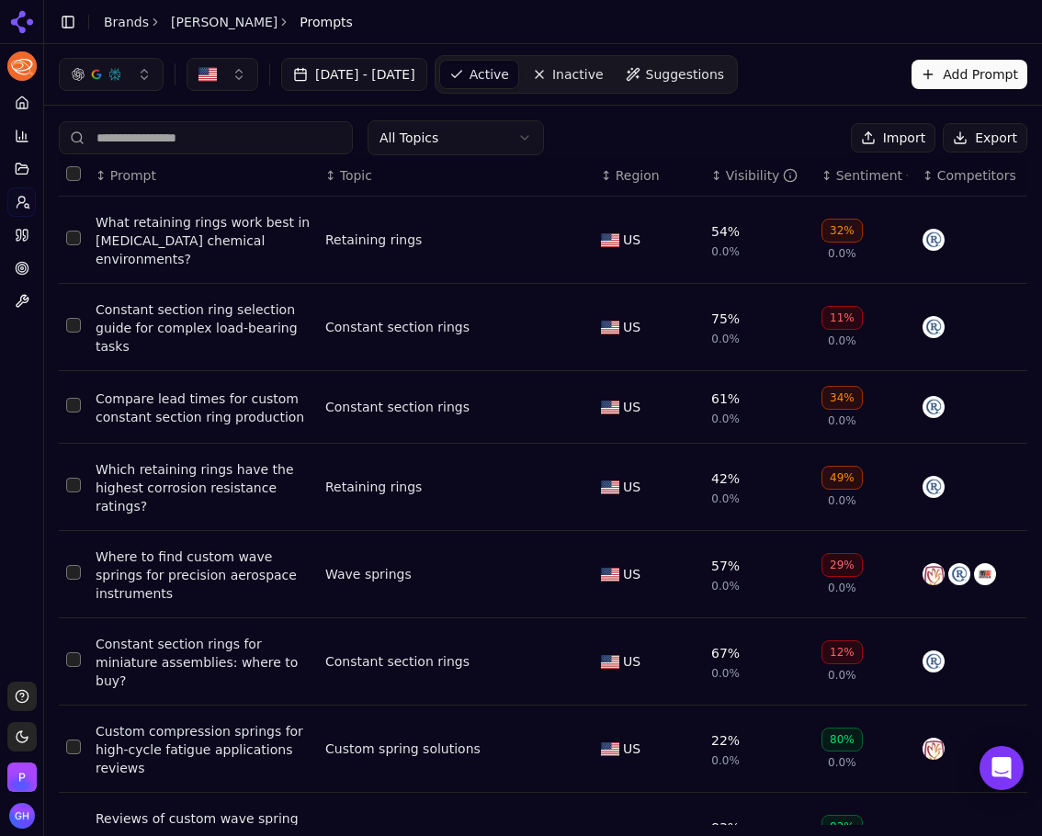
click at [978, 141] on button "Export" at bounding box center [985, 137] width 85 height 29
click at [126, 22] on link "Brands" at bounding box center [126, 22] width 45 height 15
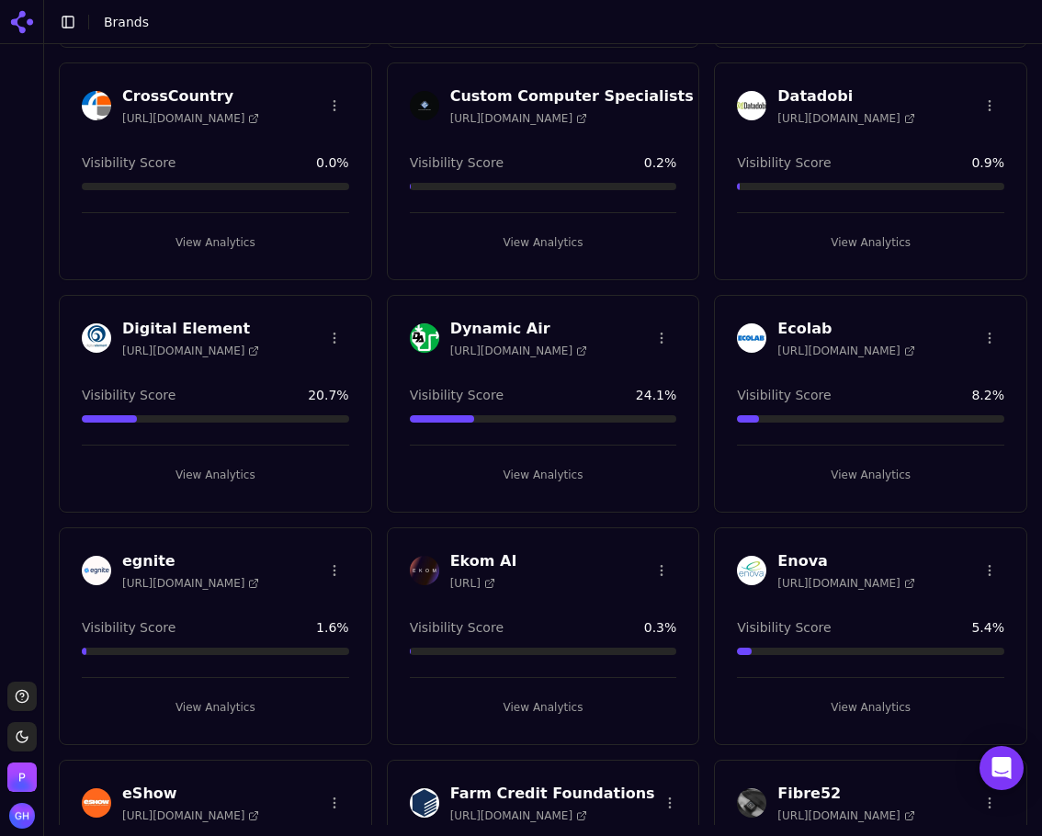
scroll to position [735, 0]
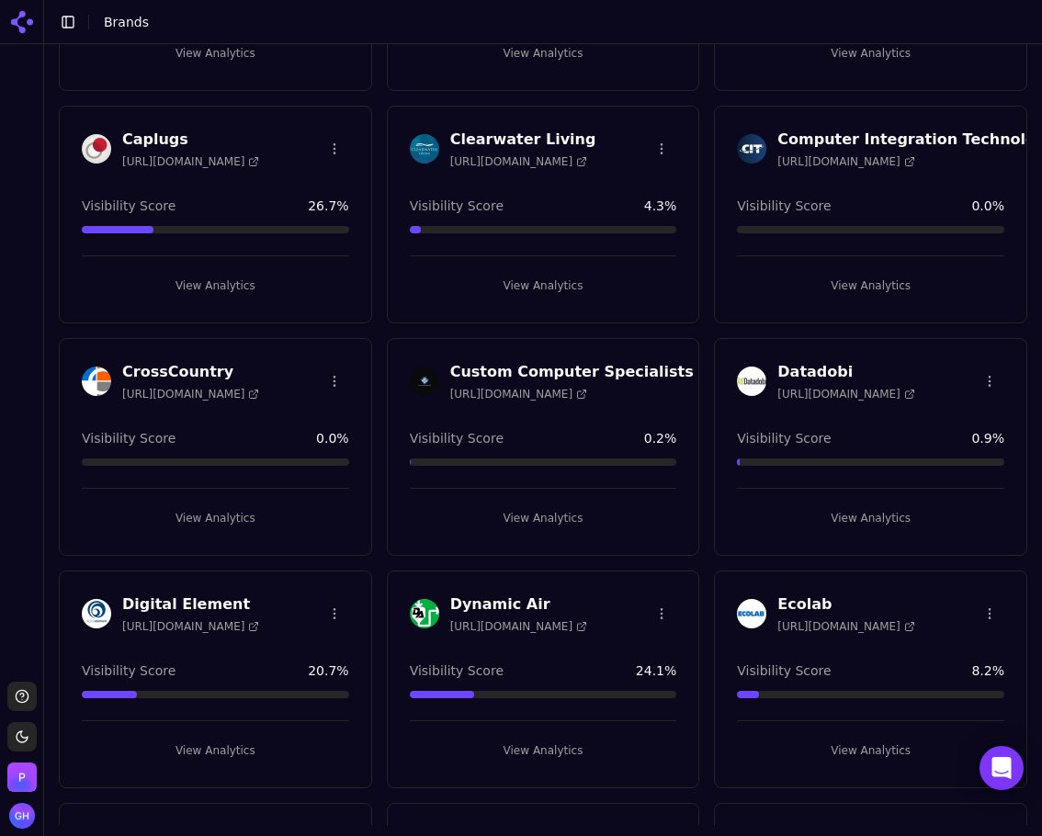
click at [541, 516] on button "View Analytics" at bounding box center [543, 517] width 267 height 29
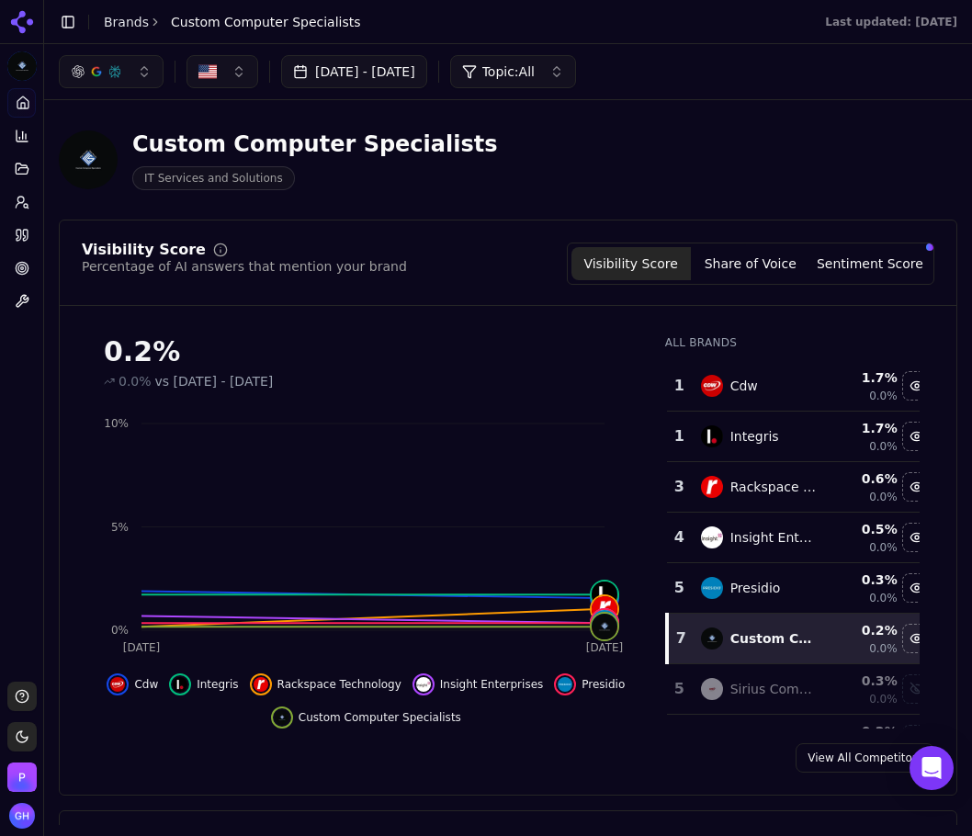
click at [762, 270] on button "Share of Voice" at bounding box center [750, 263] width 119 height 33
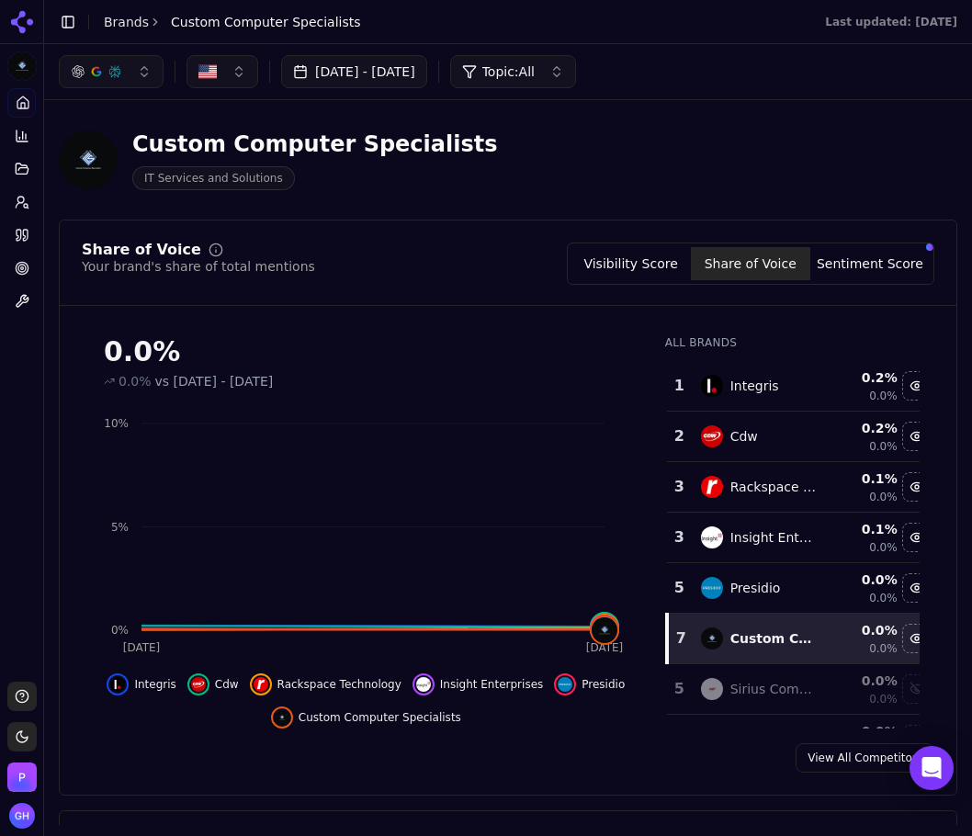
click at [865, 275] on button "Sentiment Score" at bounding box center [869, 263] width 119 height 33
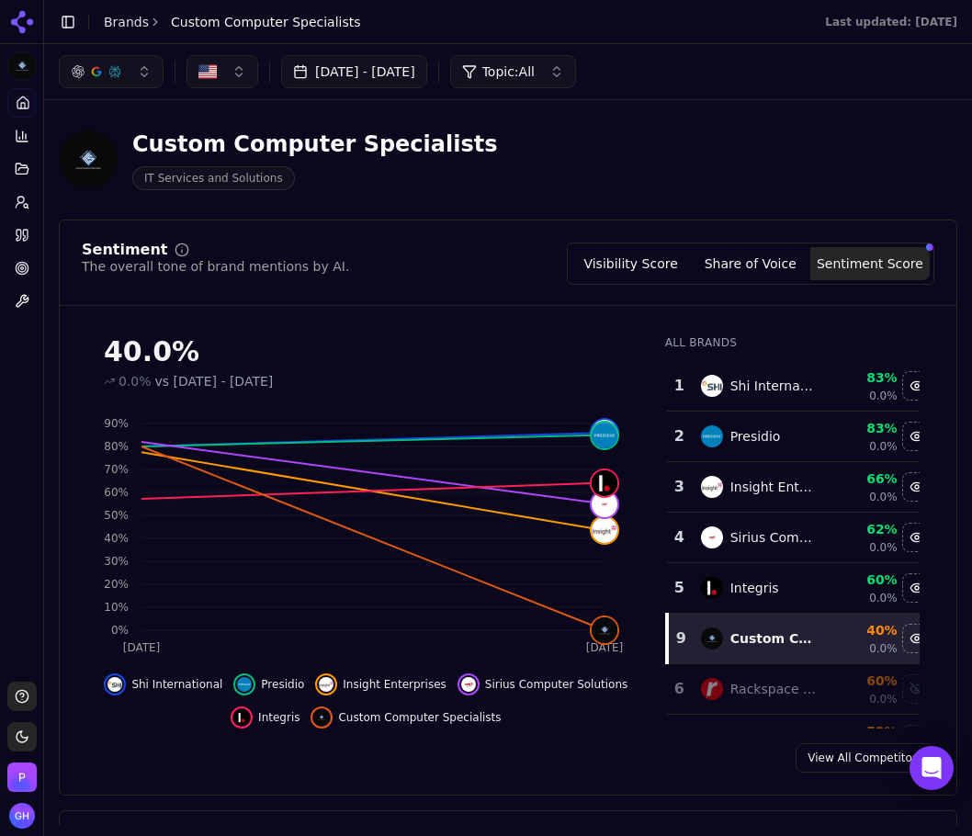
click at [456, 260] on div "Sentiment The overall tone of brand mentions by AI. Visibility Score Share of V…" at bounding box center [508, 264] width 853 height 42
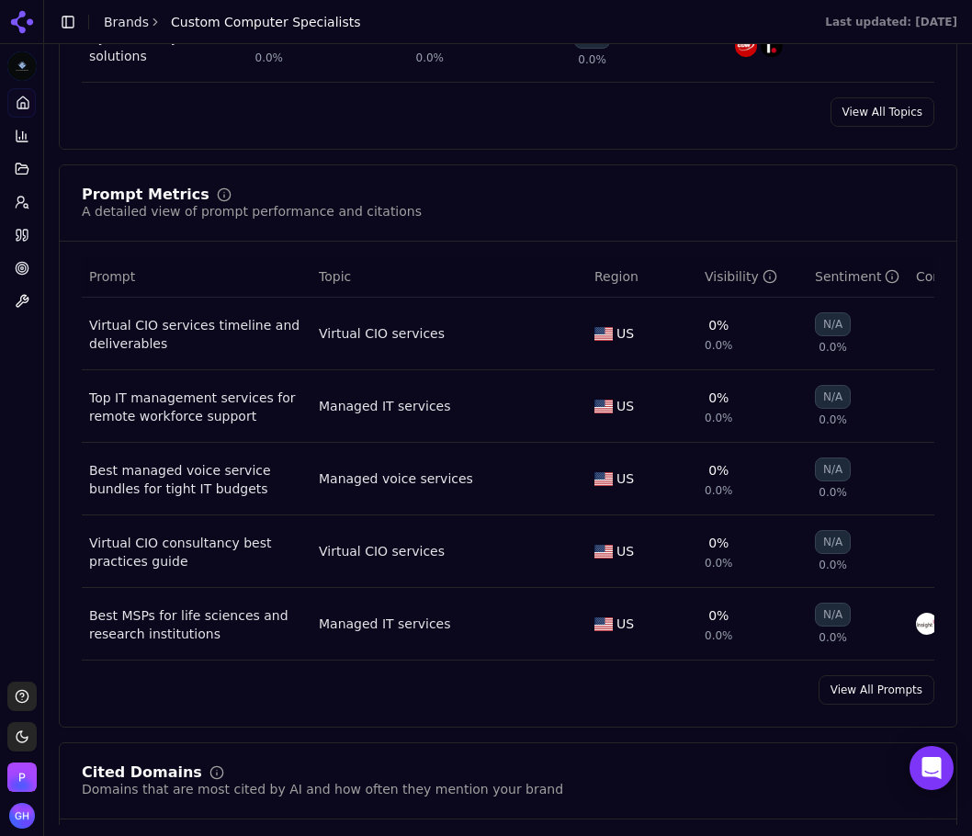
scroll to position [1175, 0]
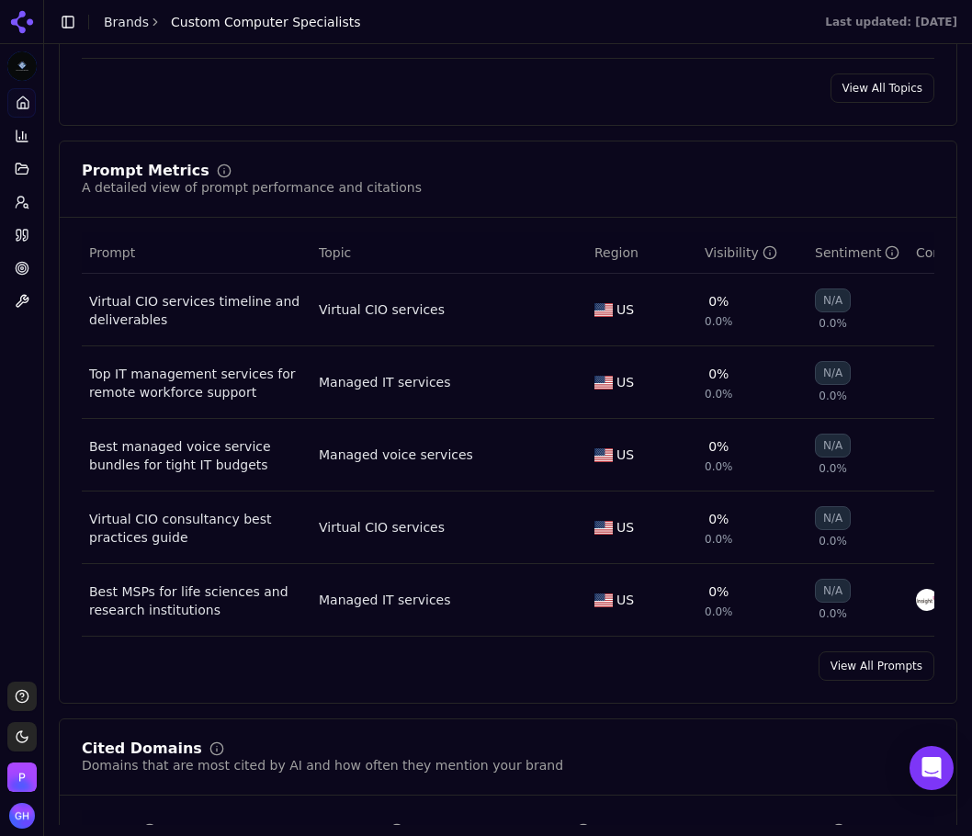
click at [831, 677] on link "View All Prompts" at bounding box center [877, 665] width 116 height 29
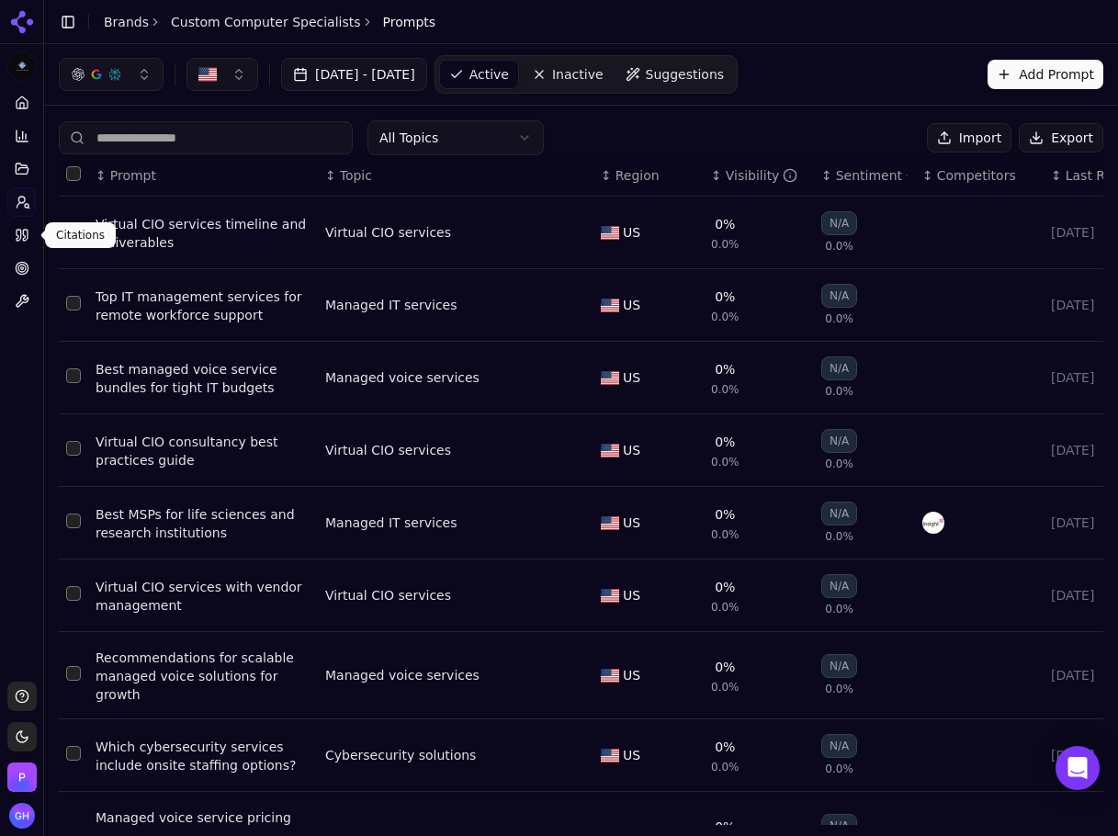
click at [15, 236] on icon at bounding box center [22, 235] width 15 height 15
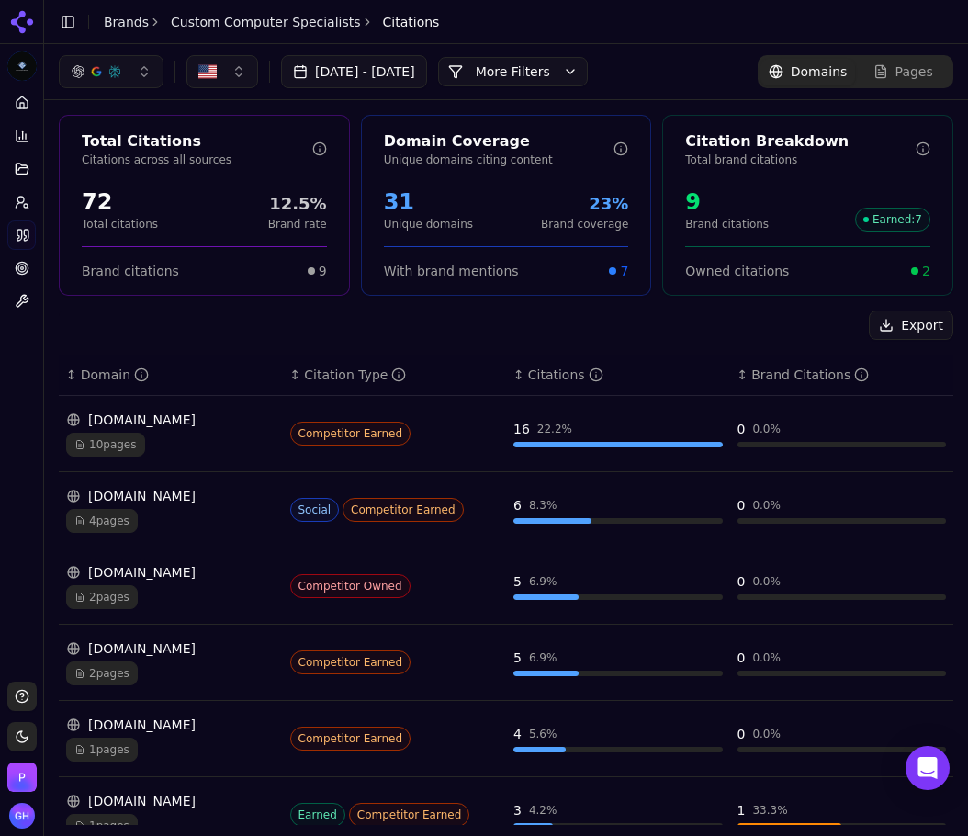
click at [574, 69] on button "More Filters" at bounding box center [513, 71] width 150 height 29
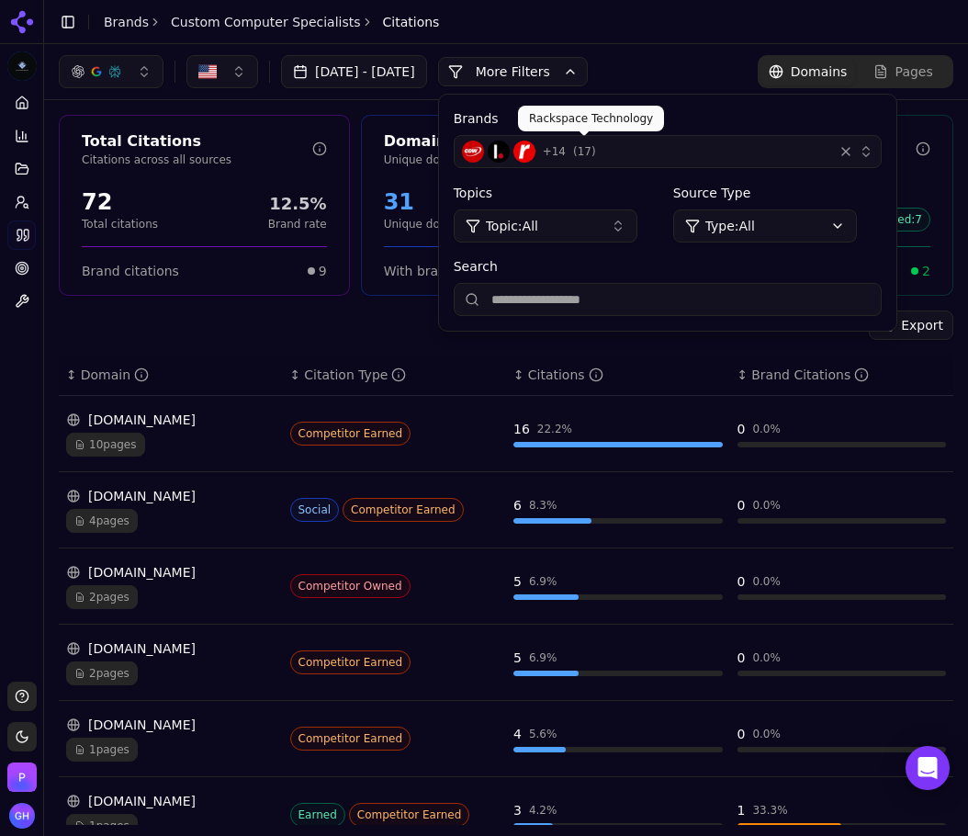
click at [536, 156] on img "button" at bounding box center [525, 152] width 22 height 22
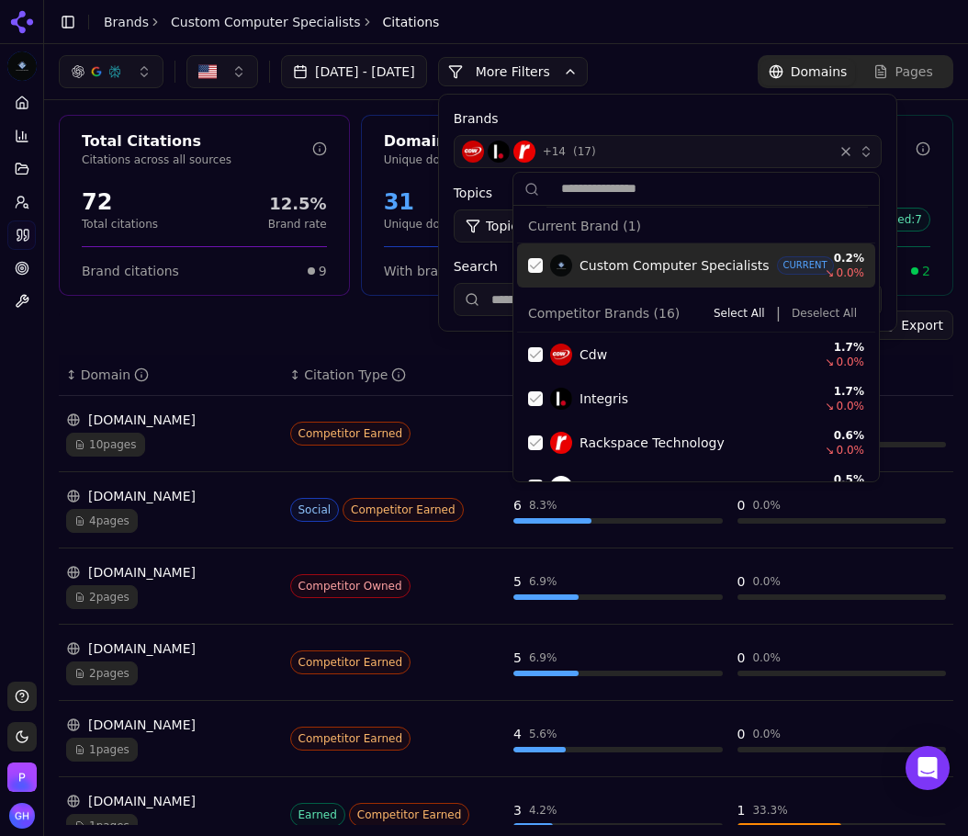
click at [536, 269] on div "Suggestions" at bounding box center [535, 265] width 15 height 15
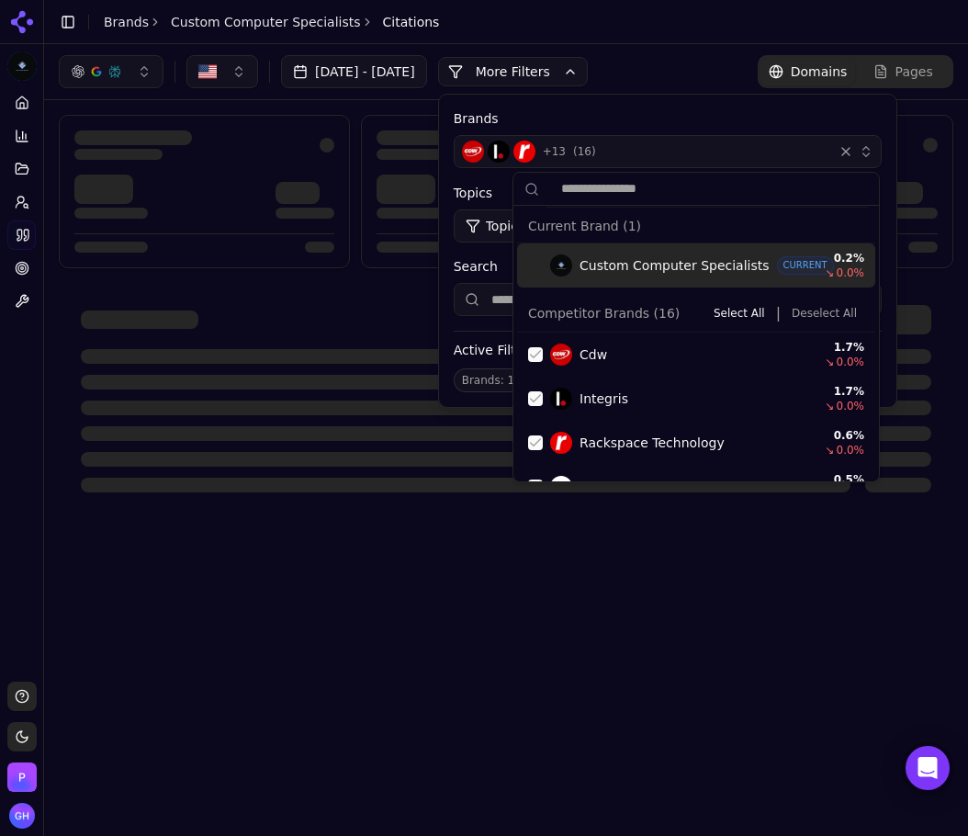
click at [836, 315] on button "Deselect All" at bounding box center [825, 313] width 80 height 22
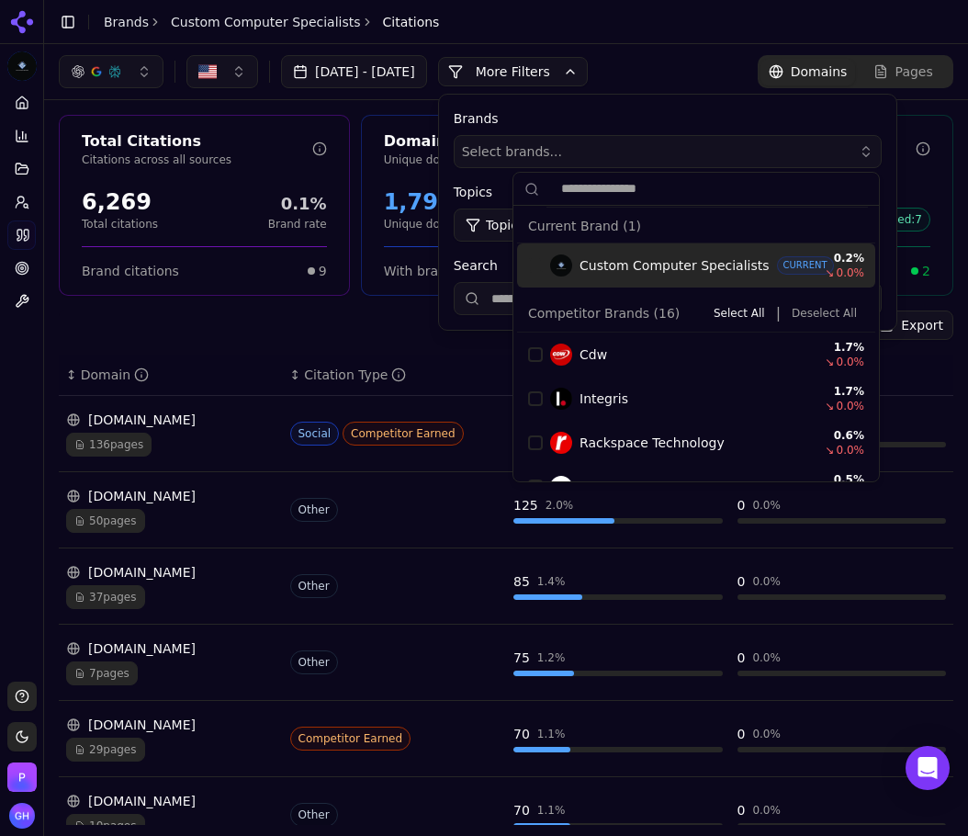
click at [577, 75] on button "More Filters" at bounding box center [513, 71] width 150 height 29
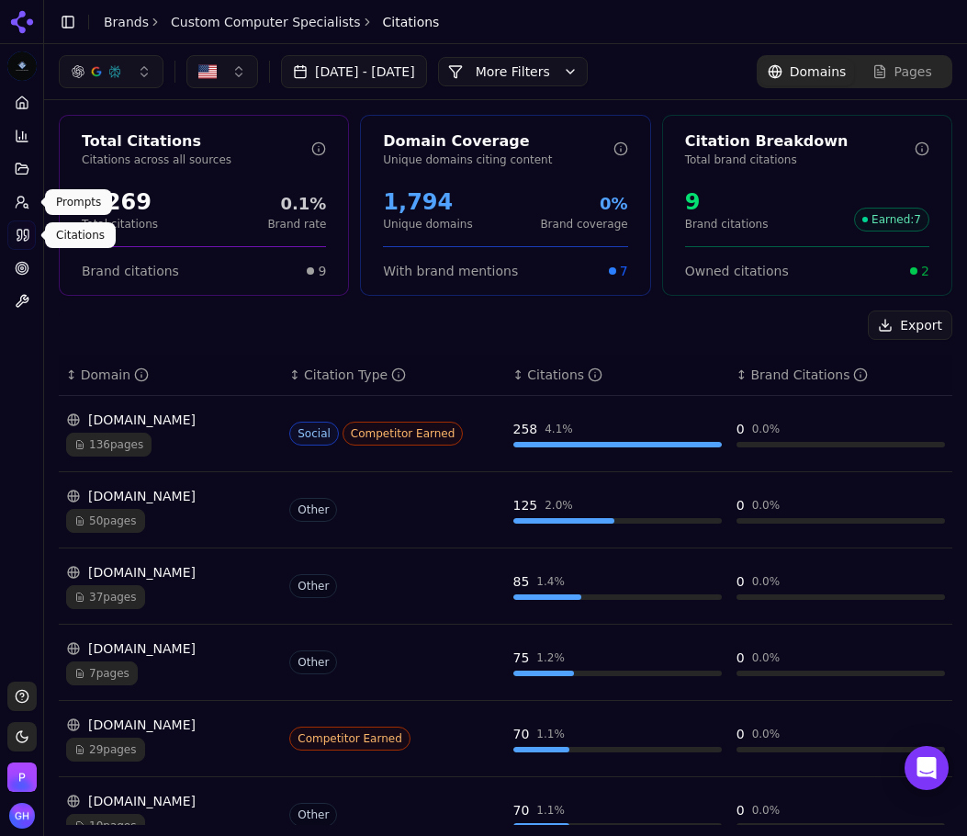
click at [28, 214] on link "Prompts" at bounding box center [21, 201] width 28 height 29
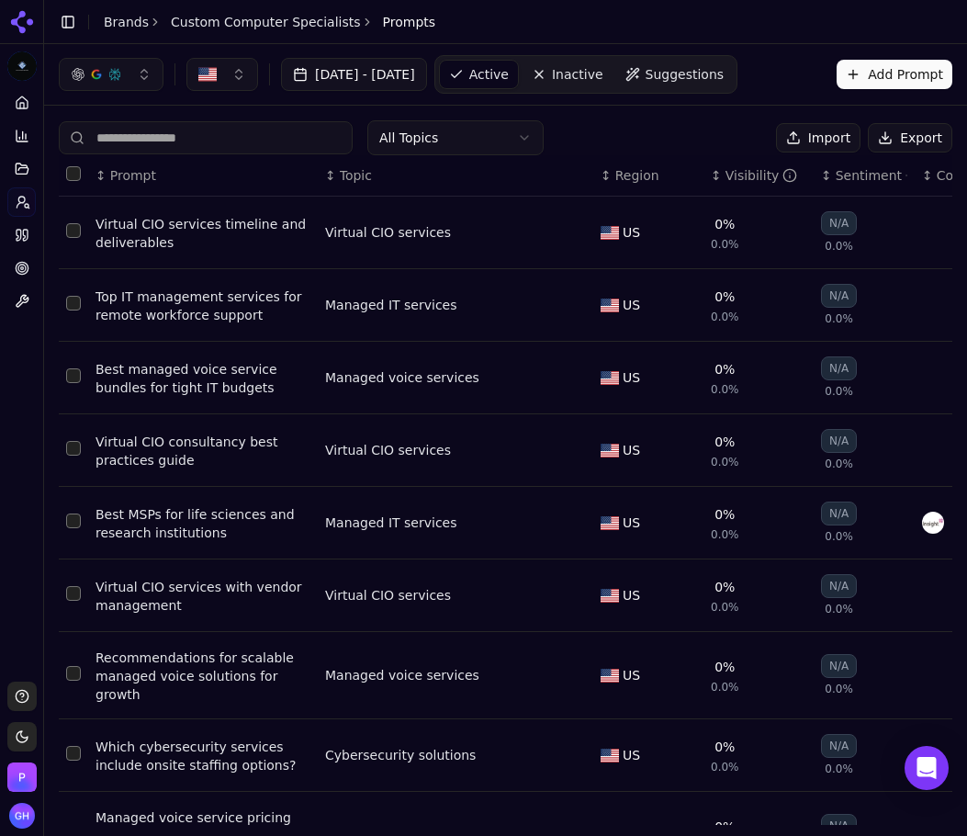
click at [902, 133] on button "Export" at bounding box center [910, 137] width 85 height 29
click at [26, 230] on icon at bounding box center [25, 235] width 5 height 11
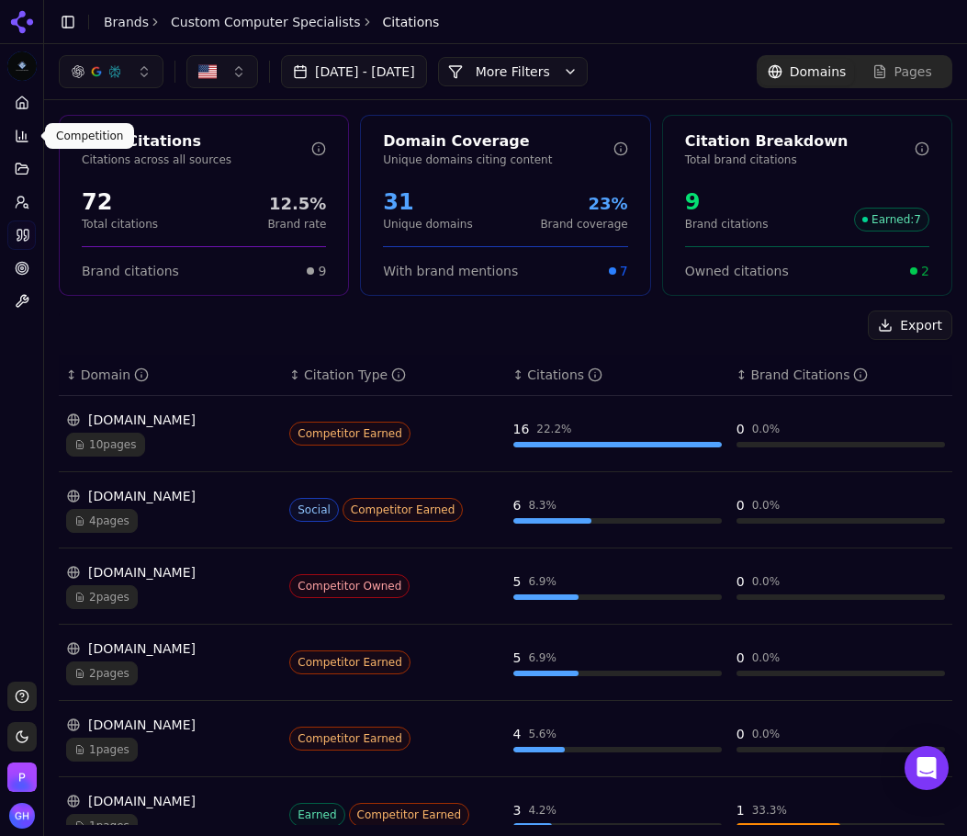
click at [26, 120] on ul "Home Competition Topics Prompts Citations Optimize Toolbox" at bounding box center [21, 202] width 28 height 228
click at [22, 99] on icon at bounding box center [22, 103] width 15 height 15
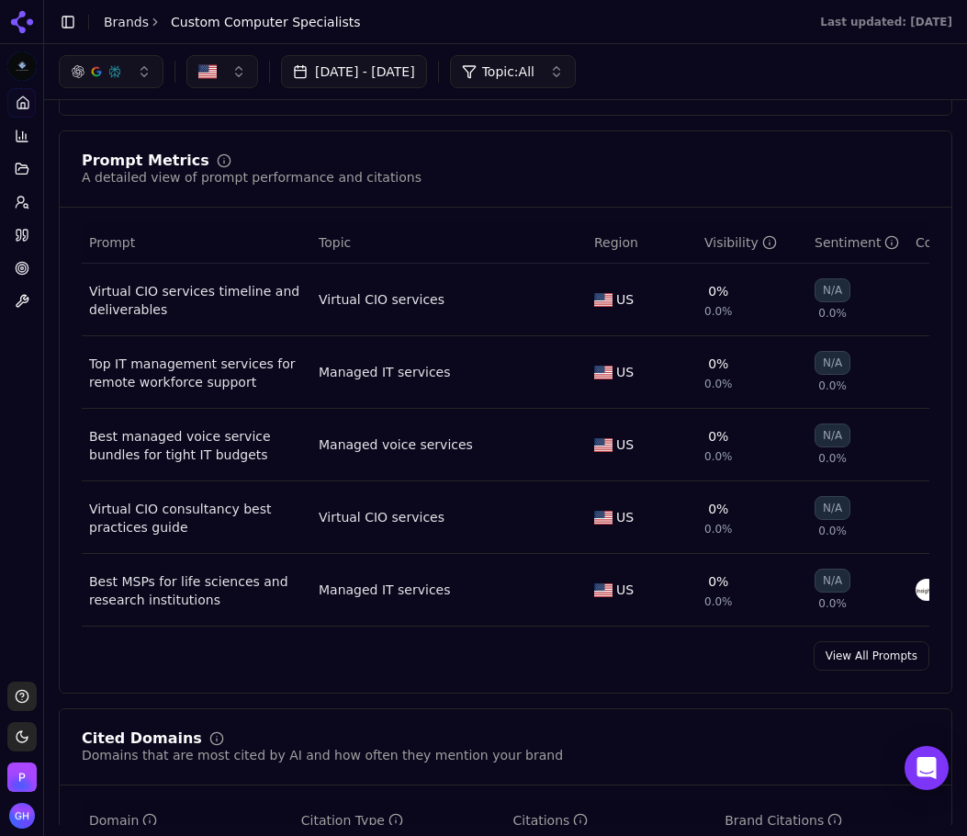
scroll to position [1103, 0]
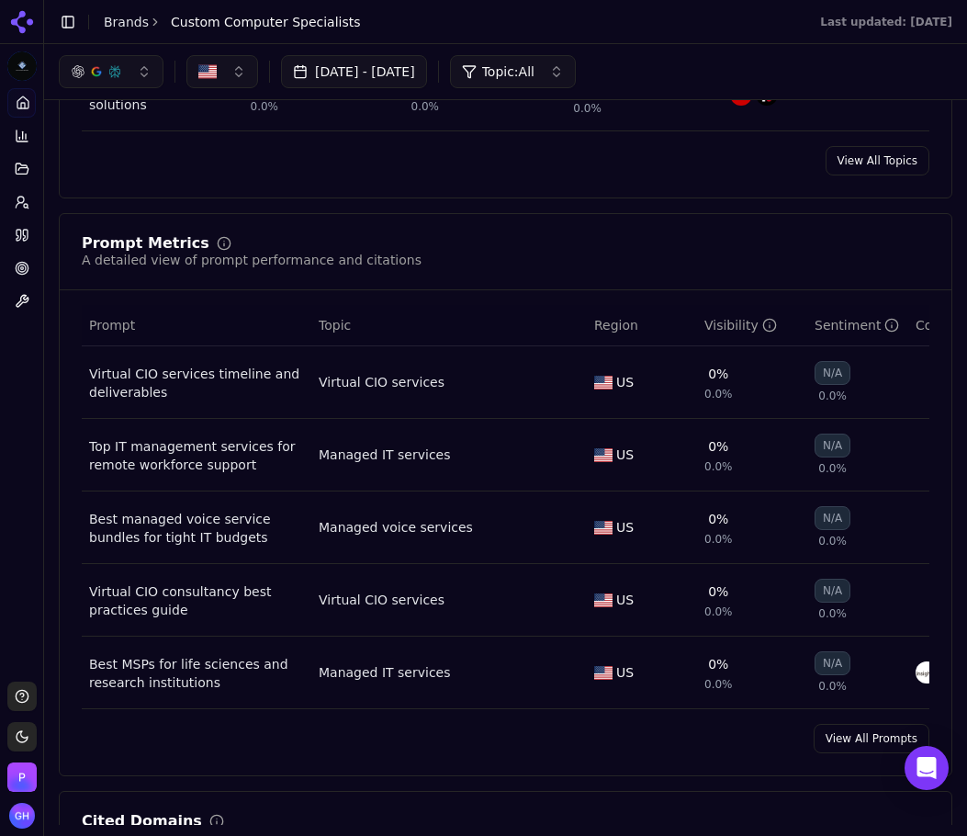
click at [128, 25] on link "Brands" at bounding box center [126, 22] width 45 height 15
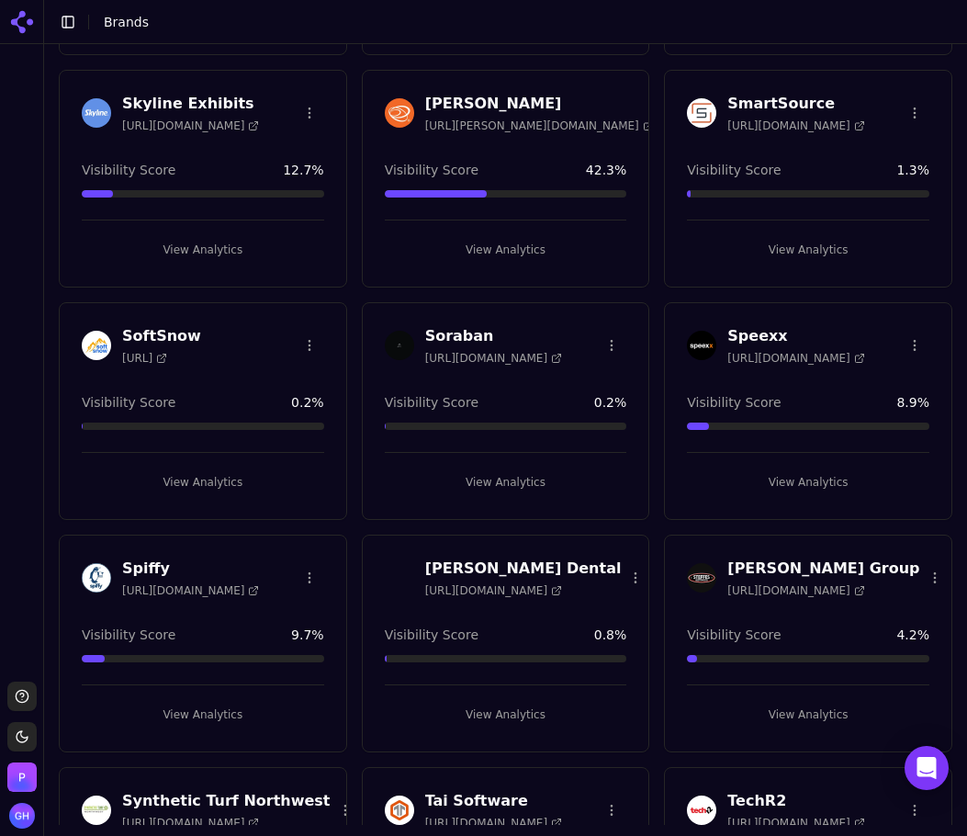
scroll to position [5421, 0]
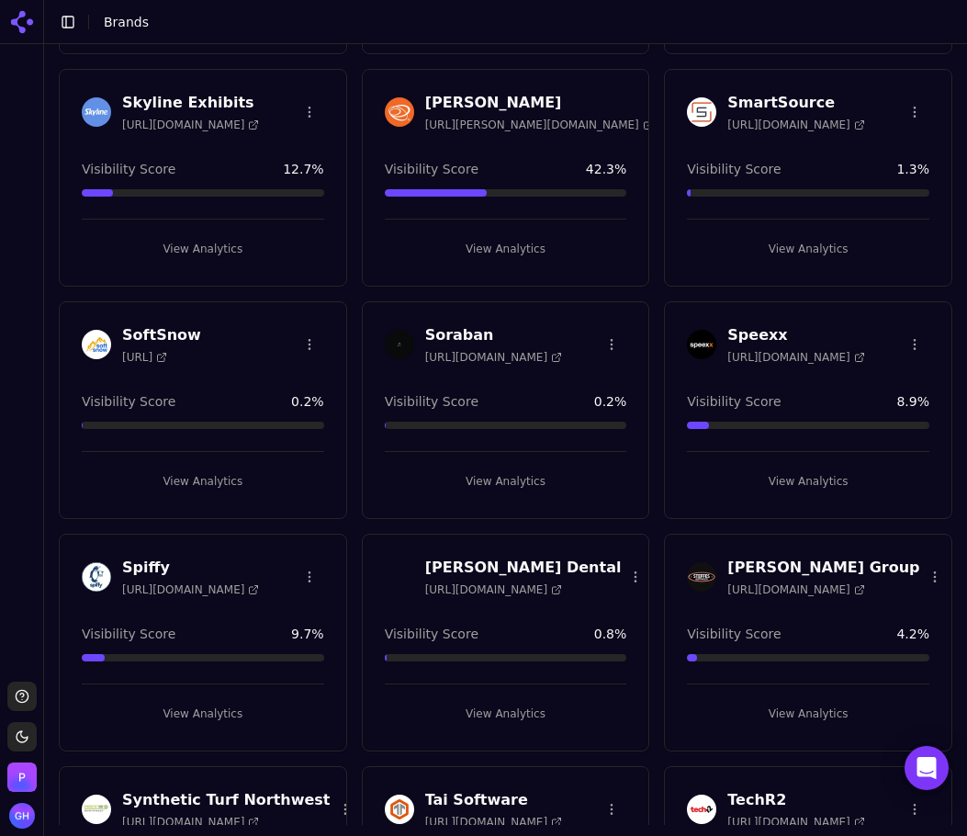
click at [522, 703] on button "View Analytics" at bounding box center [506, 713] width 243 height 29
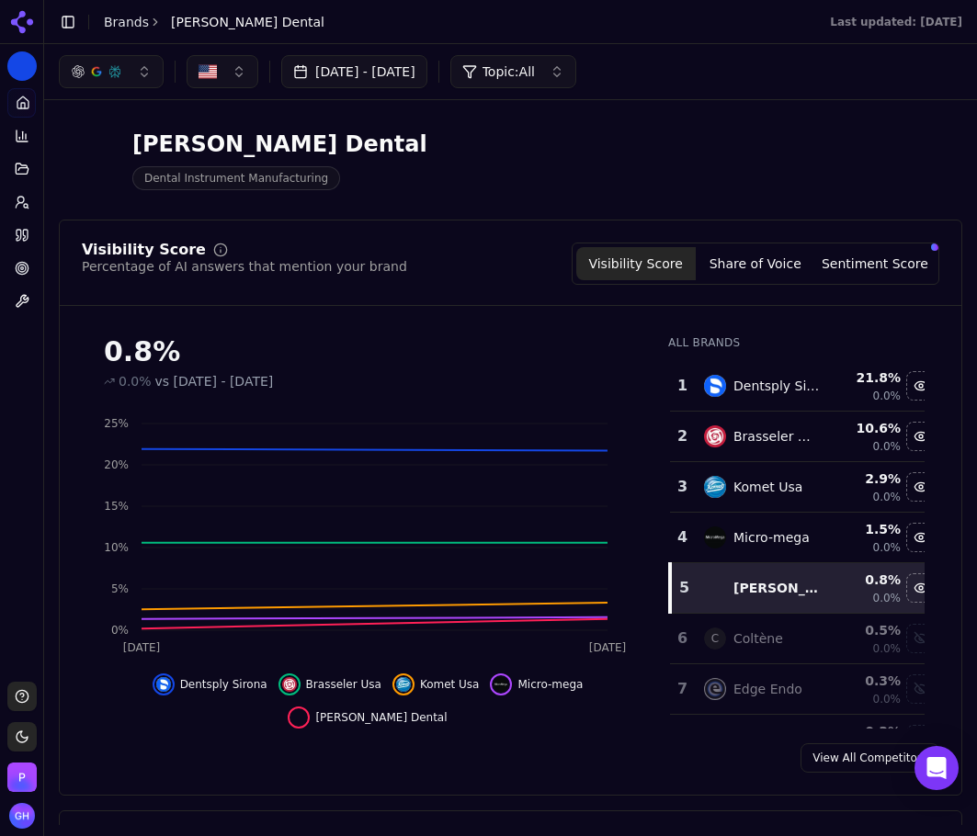
click at [905, 162] on div "[PERSON_NAME] Dental Dental Instrument Manufacturing" at bounding box center [510, 160] width 903 height 90
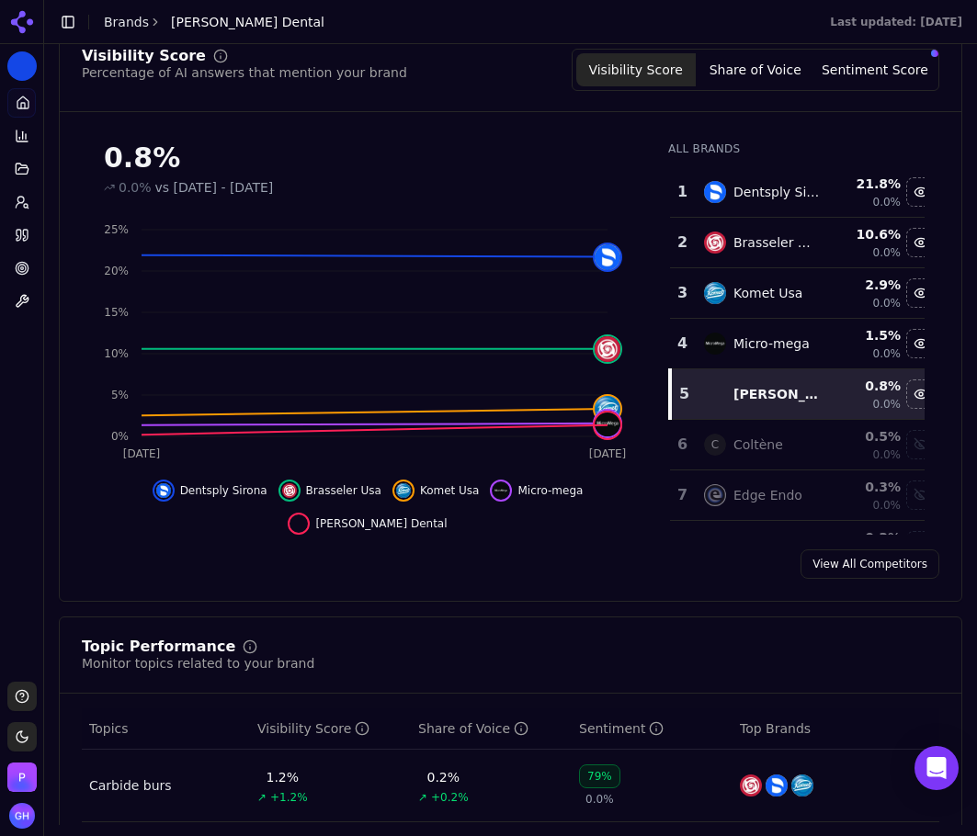
scroll to position [117, 0]
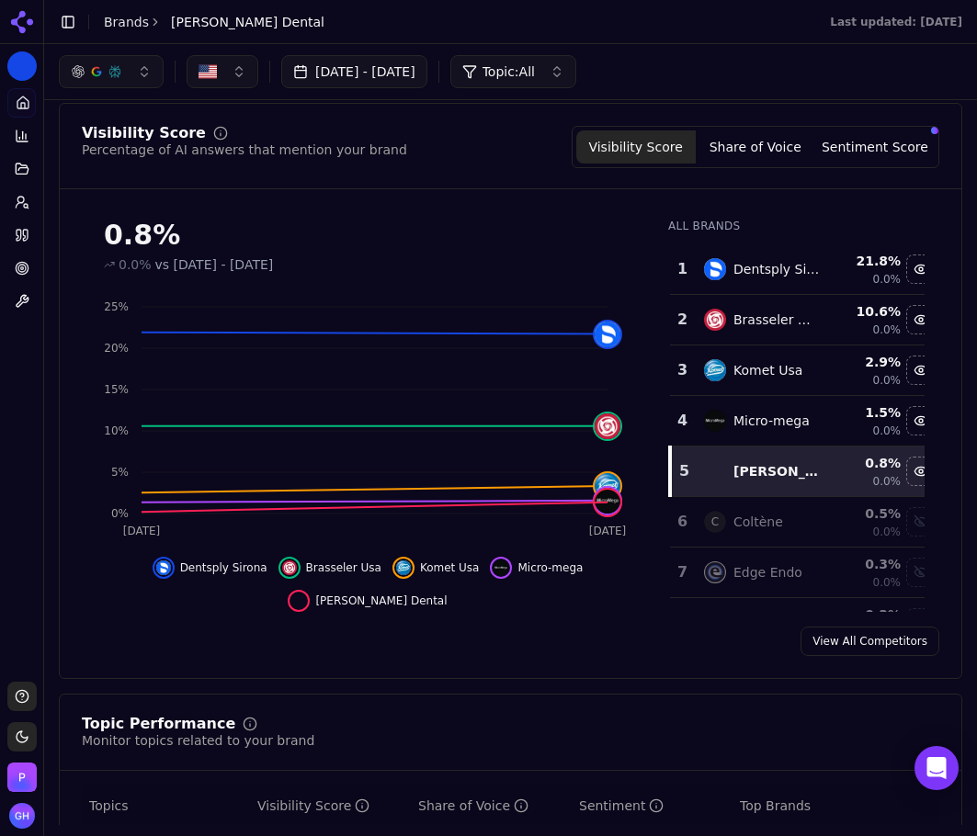
click at [744, 137] on button "Share of Voice" at bounding box center [755, 146] width 119 height 33
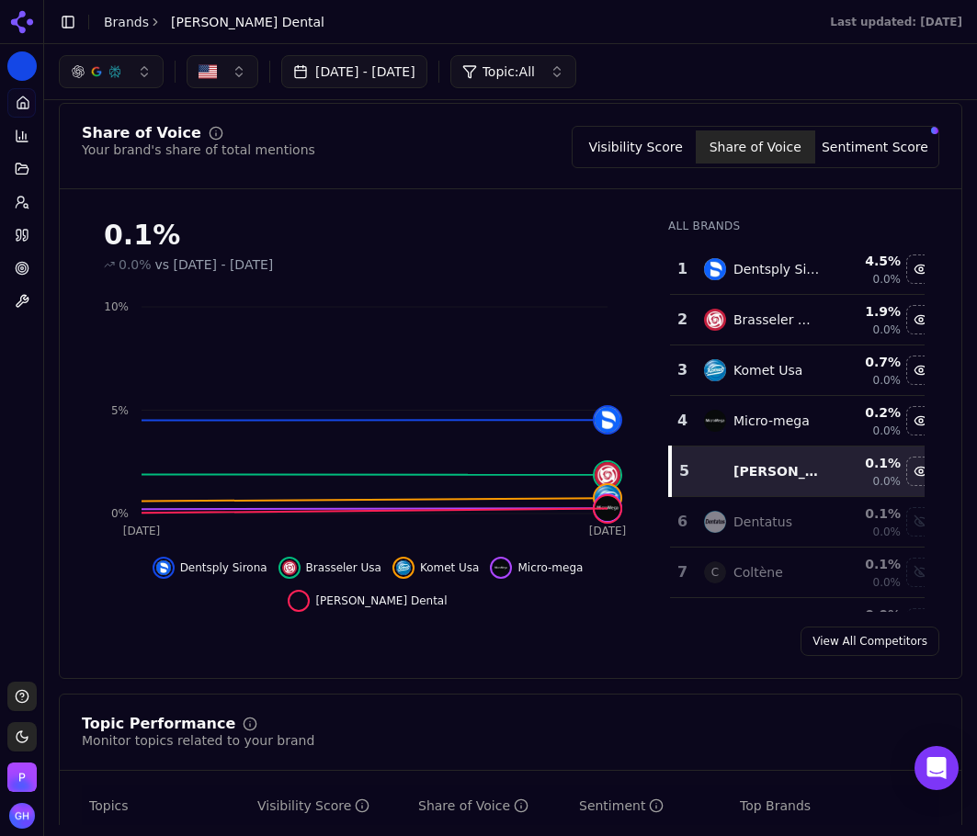
drag, startPoint x: 892, startPoint y: 141, endPoint x: 858, endPoint y: 198, distance: 66.3
click at [892, 141] on button "Sentiment Score" at bounding box center [874, 146] width 119 height 33
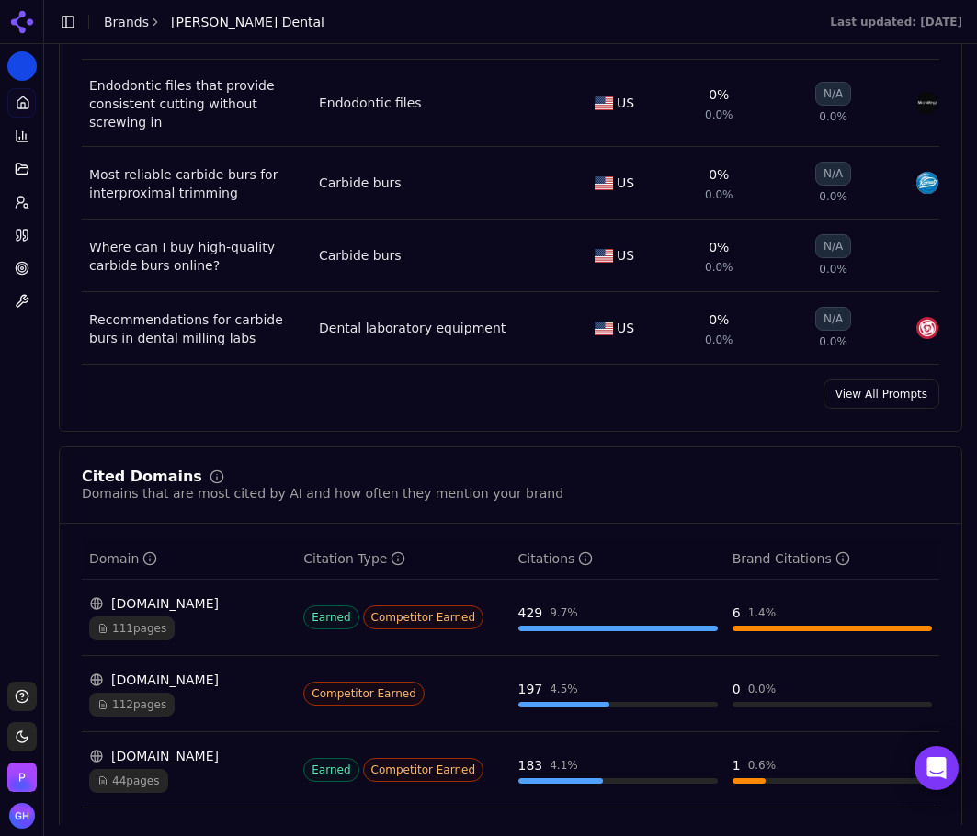
scroll to position [1311, 0]
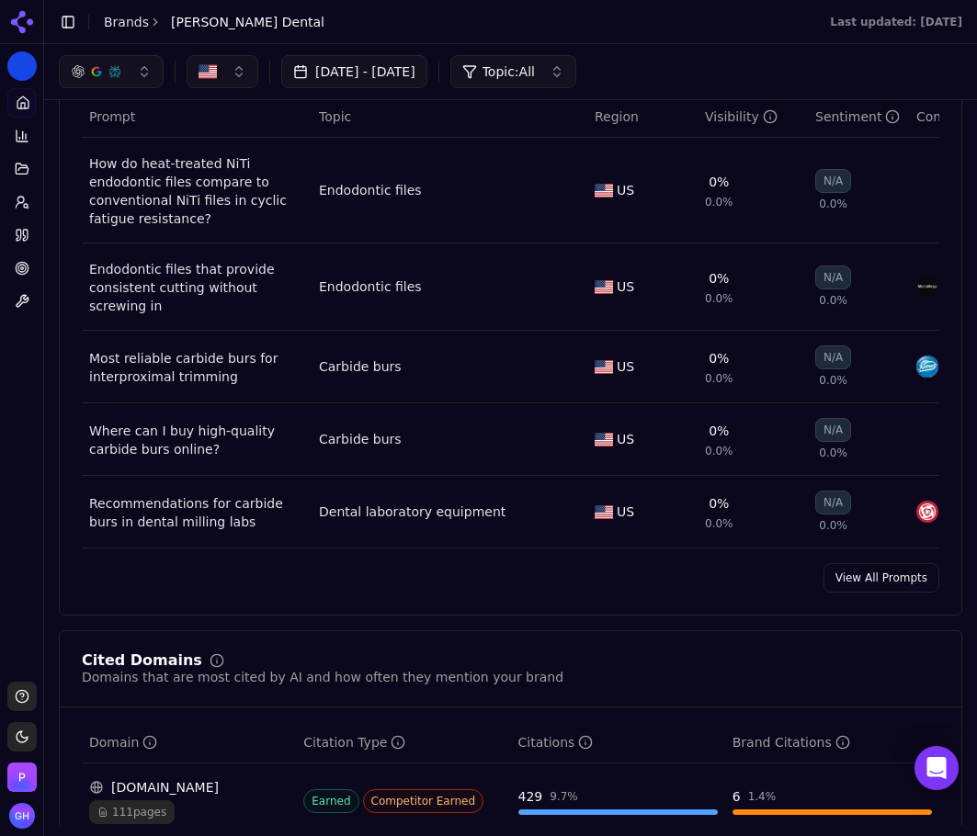
click at [873, 593] on link "View All Prompts" at bounding box center [881, 577] width 116 height 29
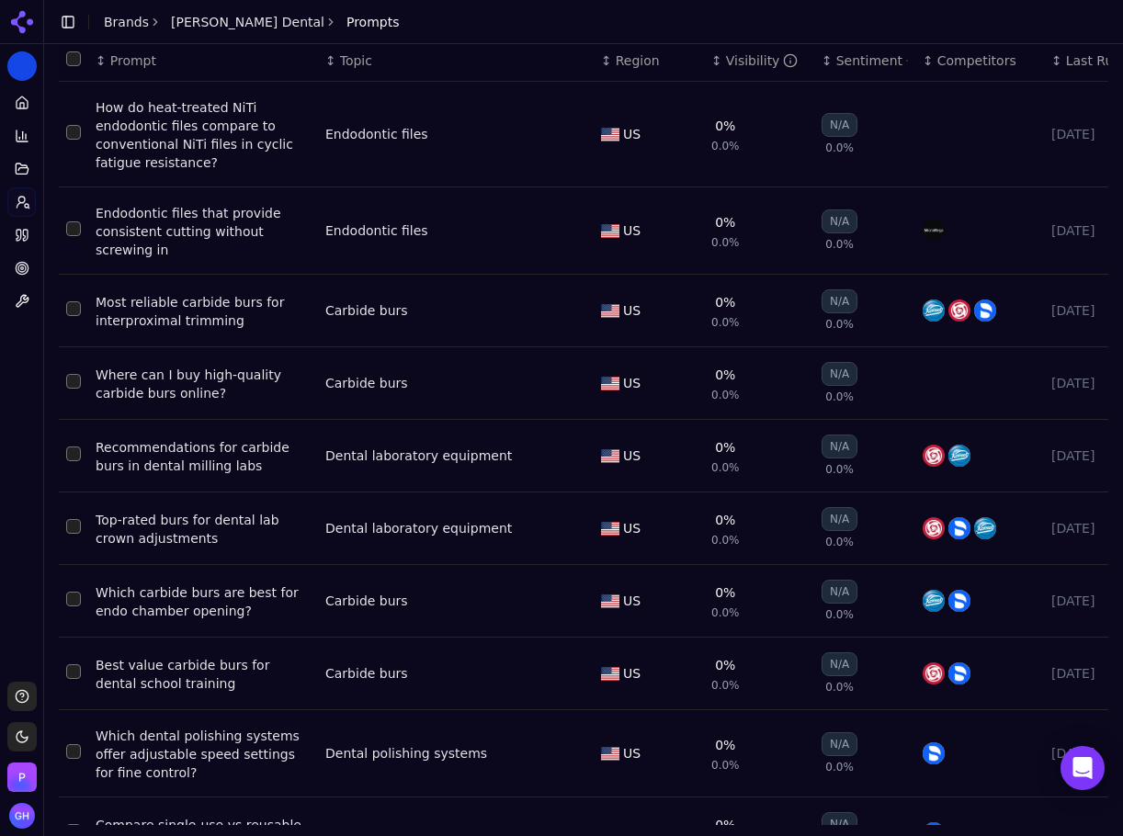
scroll to position [118, 0]
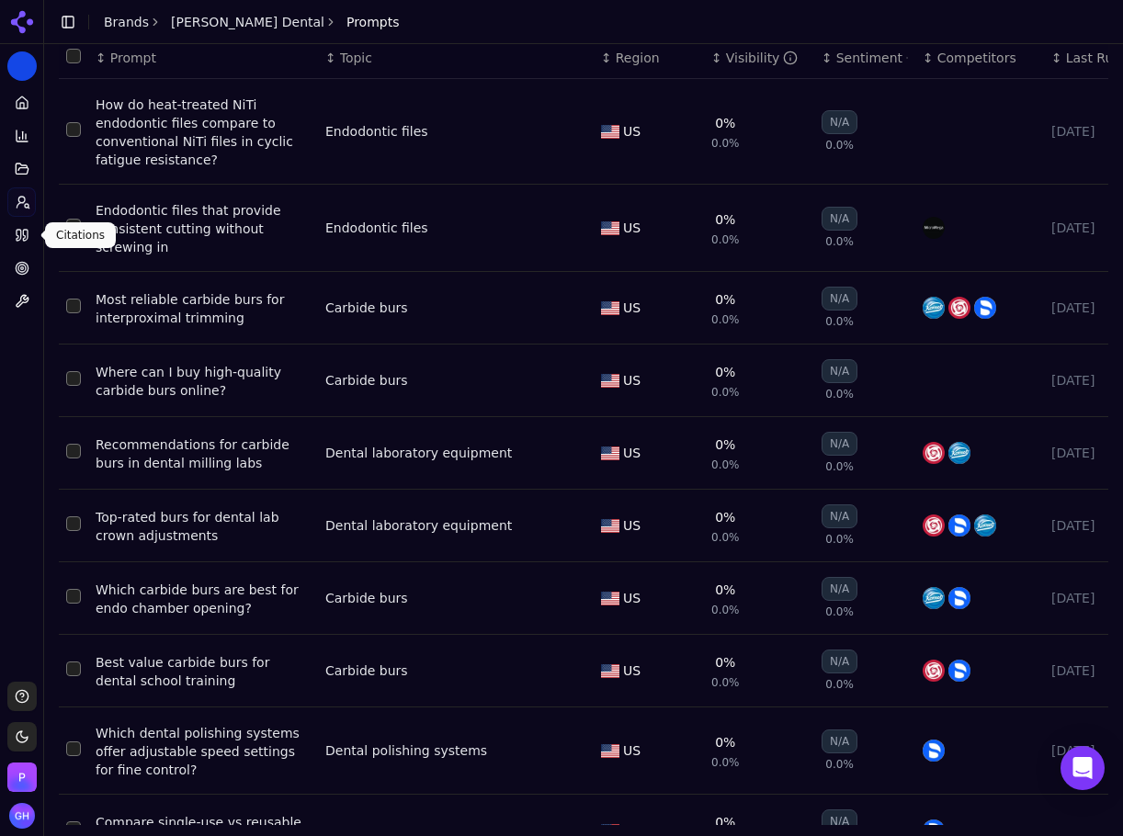
click at [11, 237] on link "Citations" at bounding box center [21, 235] width 28 height 29
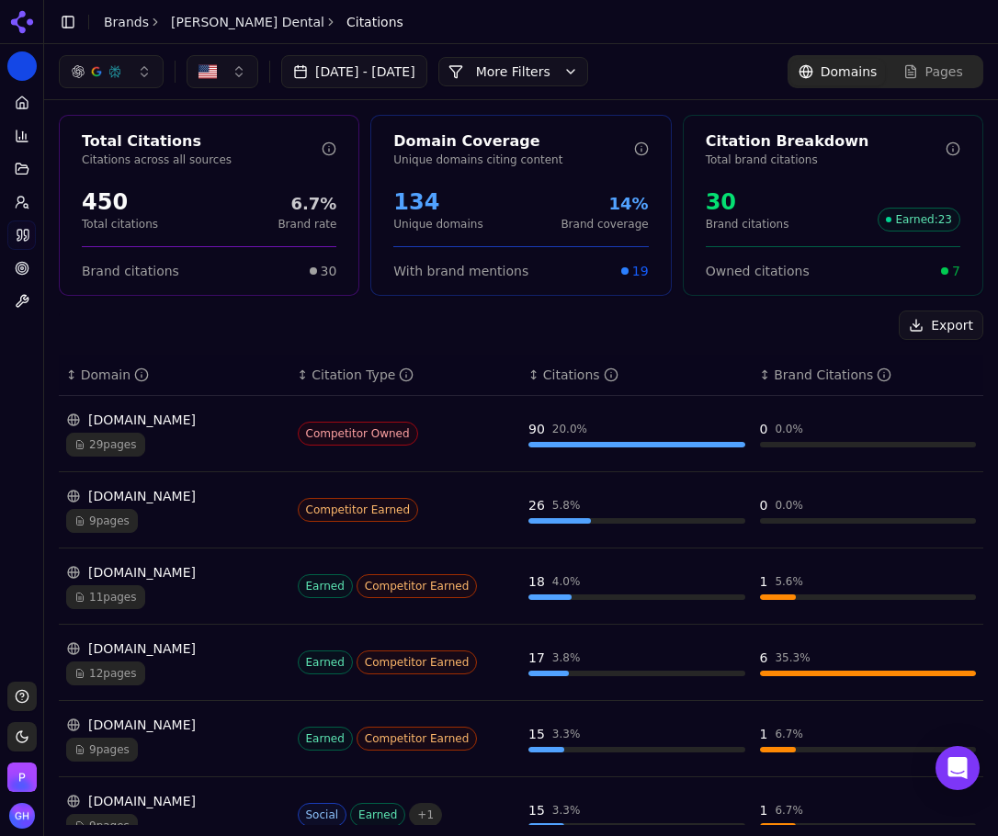
click at [582, 70] on button "More Filters" at bounding box center [513, 71] width 150 height 29
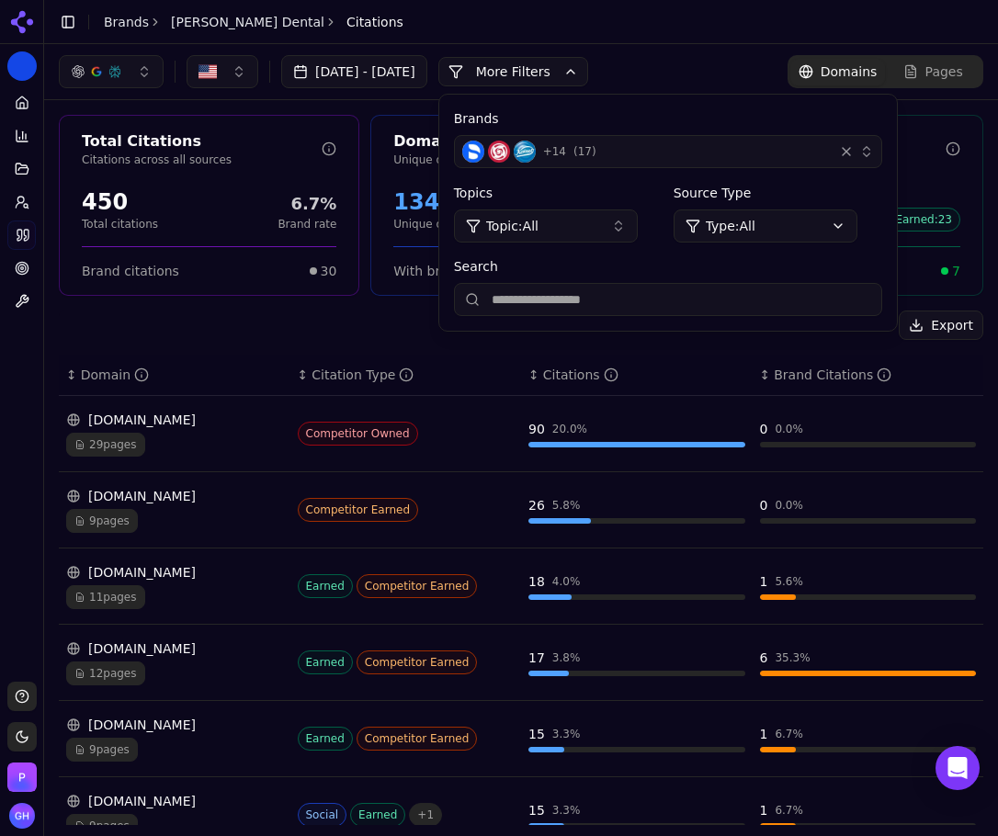
click at [657, 148] on div "+ 14 ( 17 )" at bounding box center [644, 152] width 364 height 22
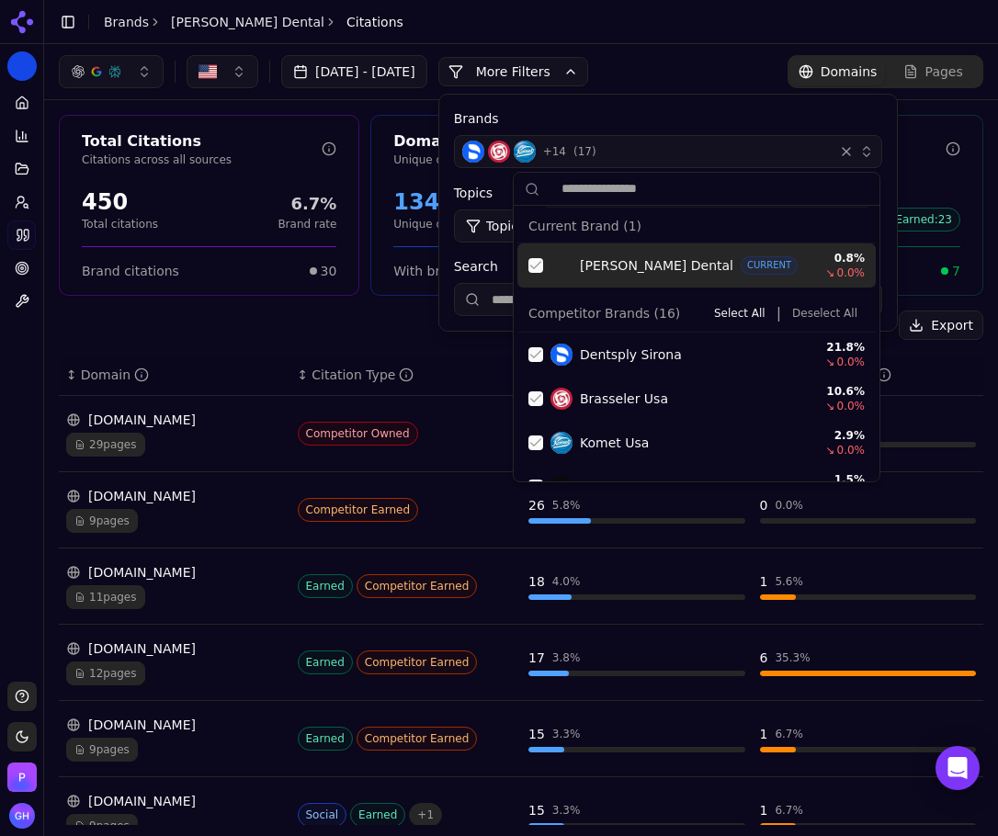
click at [541, 260] on div "Suggestions" at bounding box center [535, 265] width 15 height 15
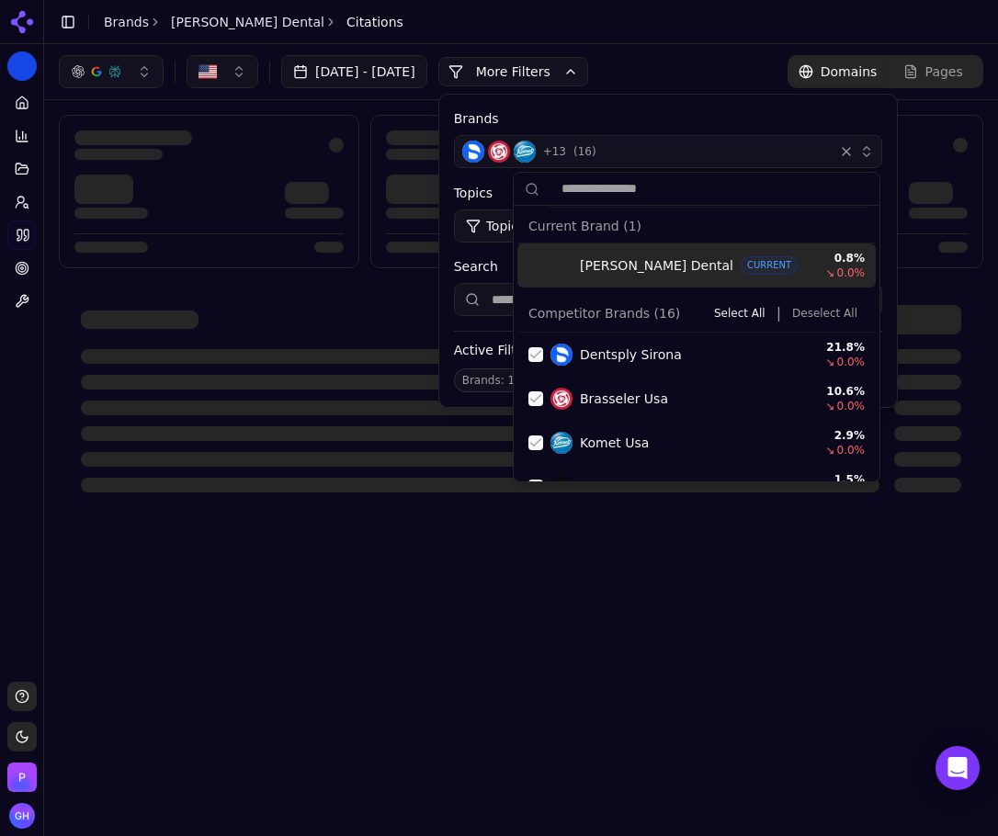
click at [808, 317] on button "Deselect All" at bounding box center [825, 313] width 80 height 22
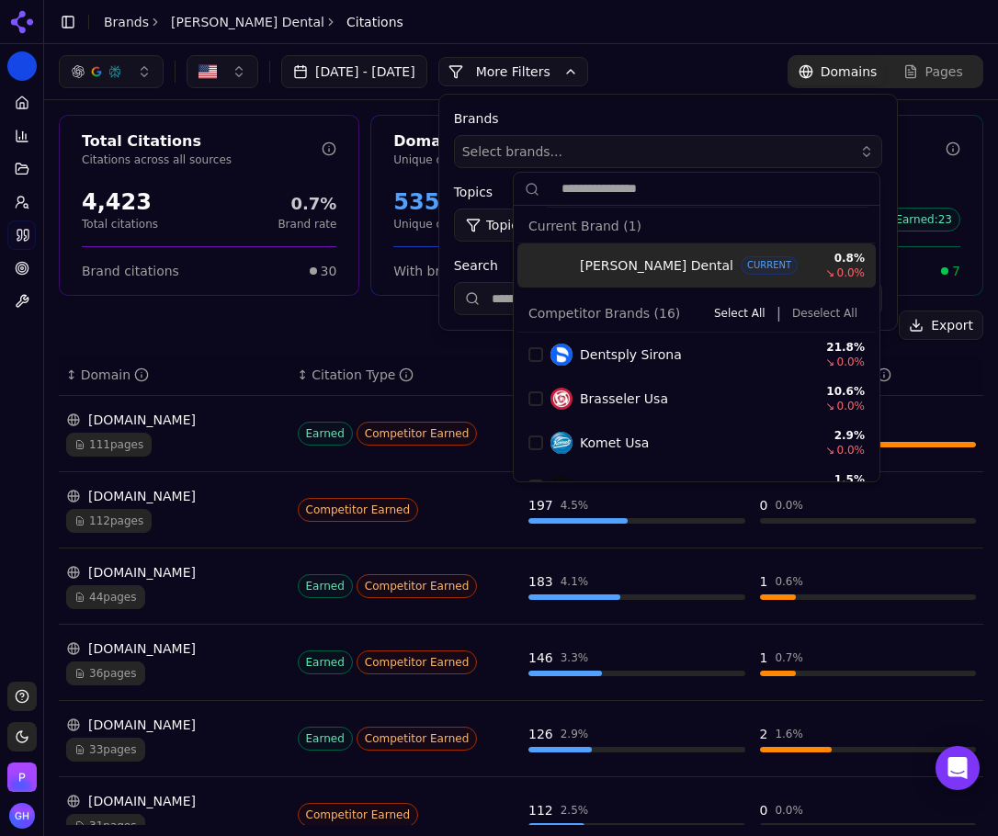
click at [588, 70] on button "More Filters" at bounding box center [513, 71] width 150 height 29
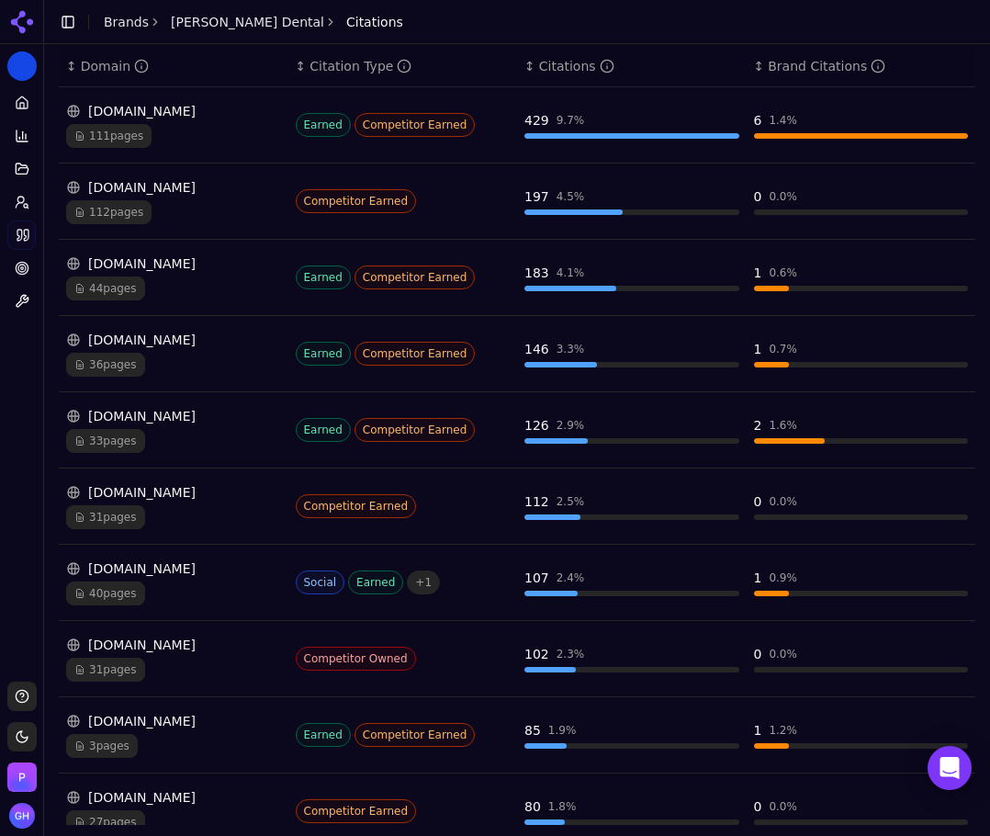
scroll to position [317, 0]
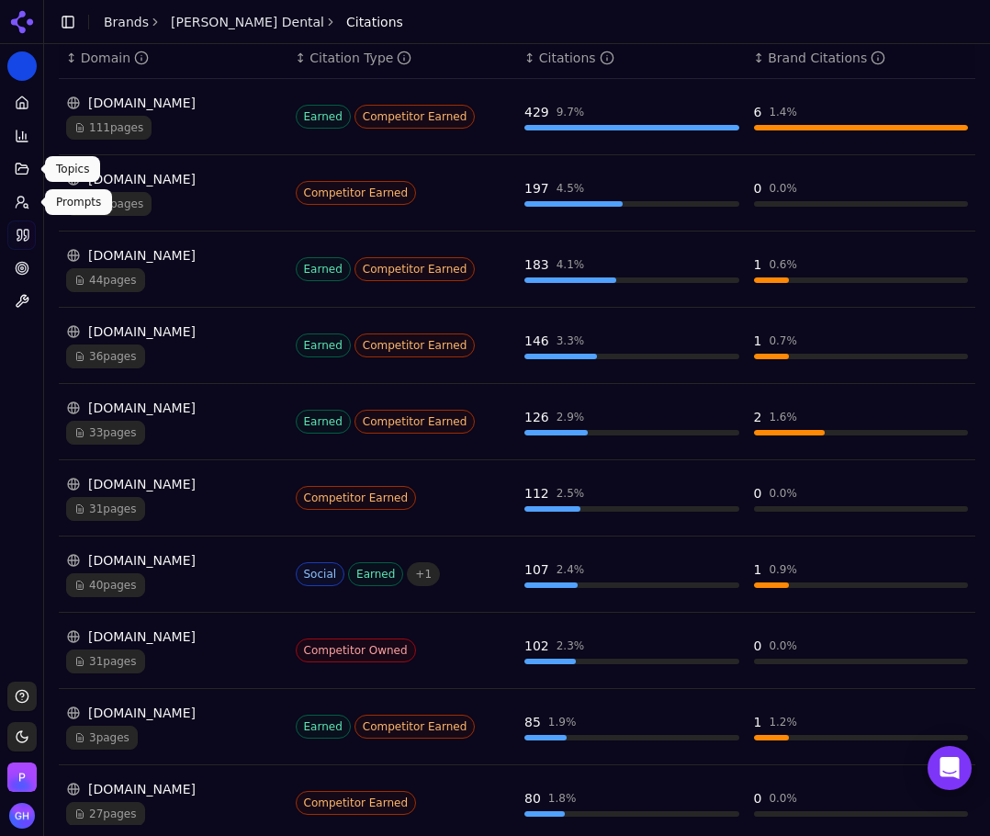
click at [29, 175] on button "Topics" at bounding box center [21, 168] width 28 height 29
click at [18, 192] on link "Prompts" at bounding box center [21, 201] width 28 height 29
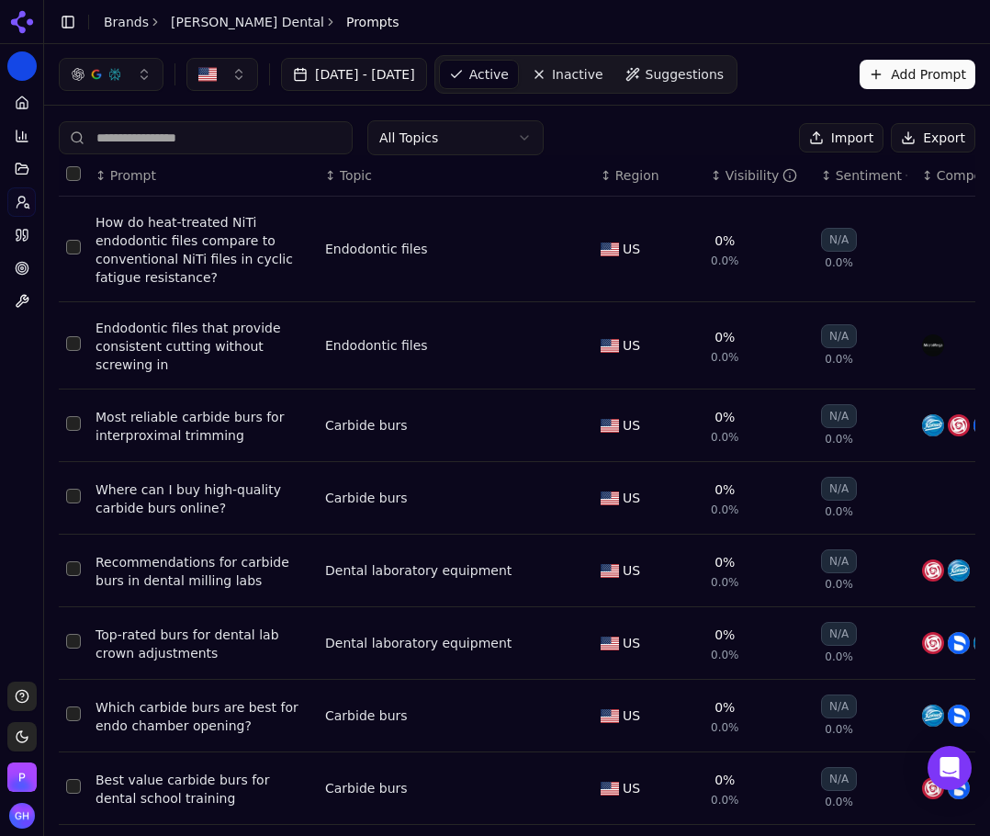
click at [921, 130] on button "Export" at bounding box center [933, 137] width 85 height 29
